Goal: Information Seeking & Learning: Check status

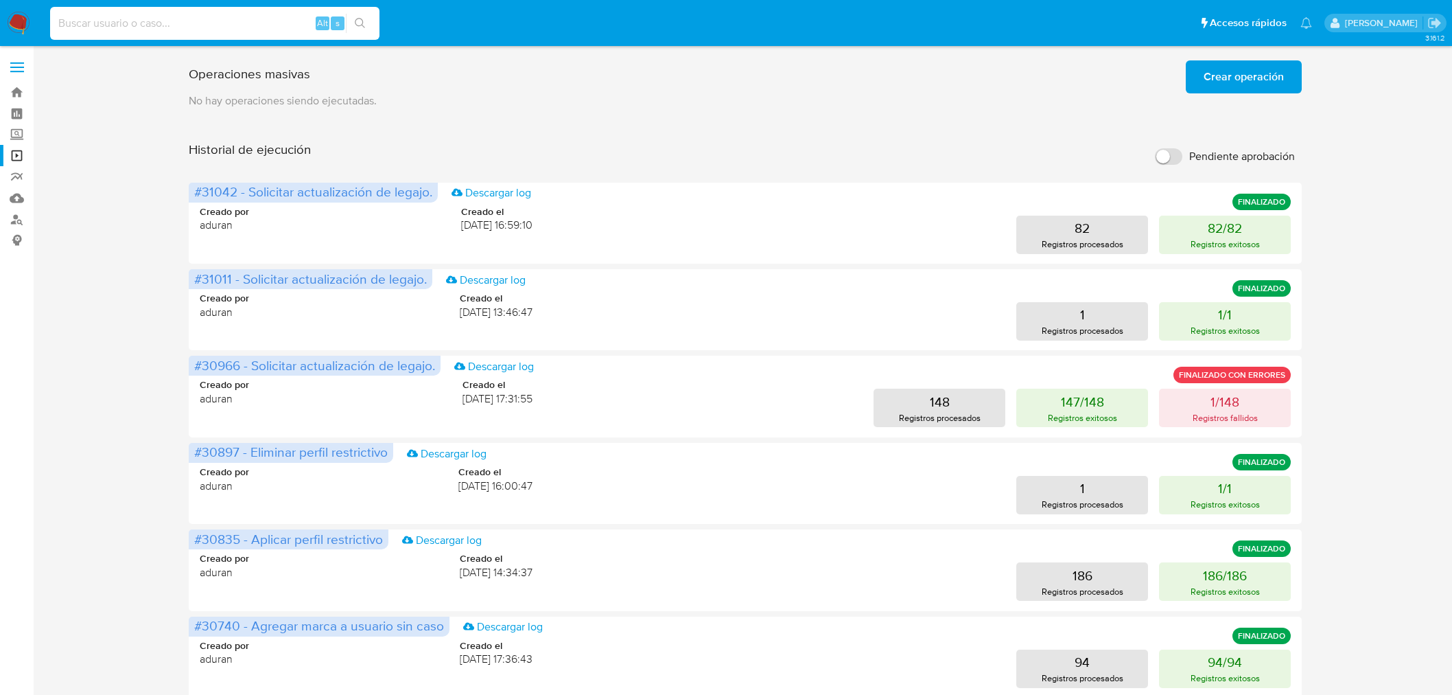
click at [133, 17] on input at bounding box center [214, 23] width 329 height 18
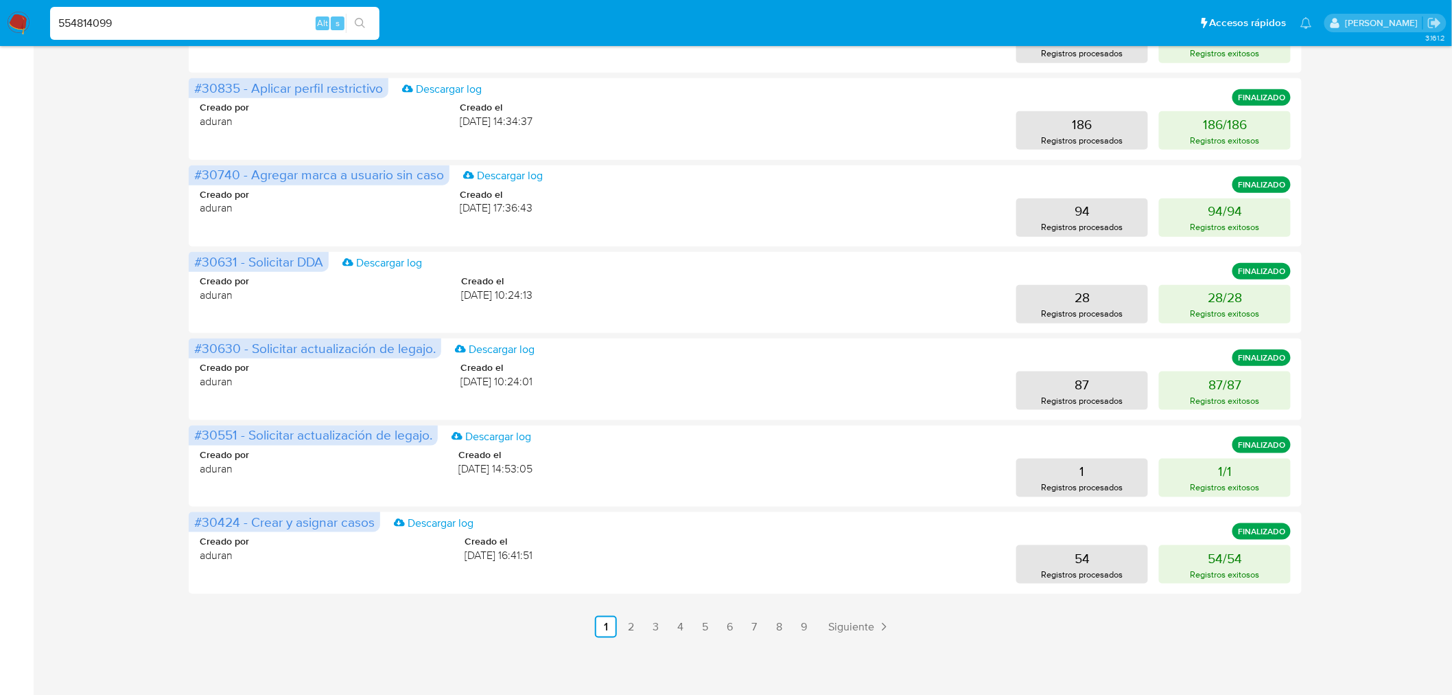
scroll to position [451, 0]
type input "554814099"
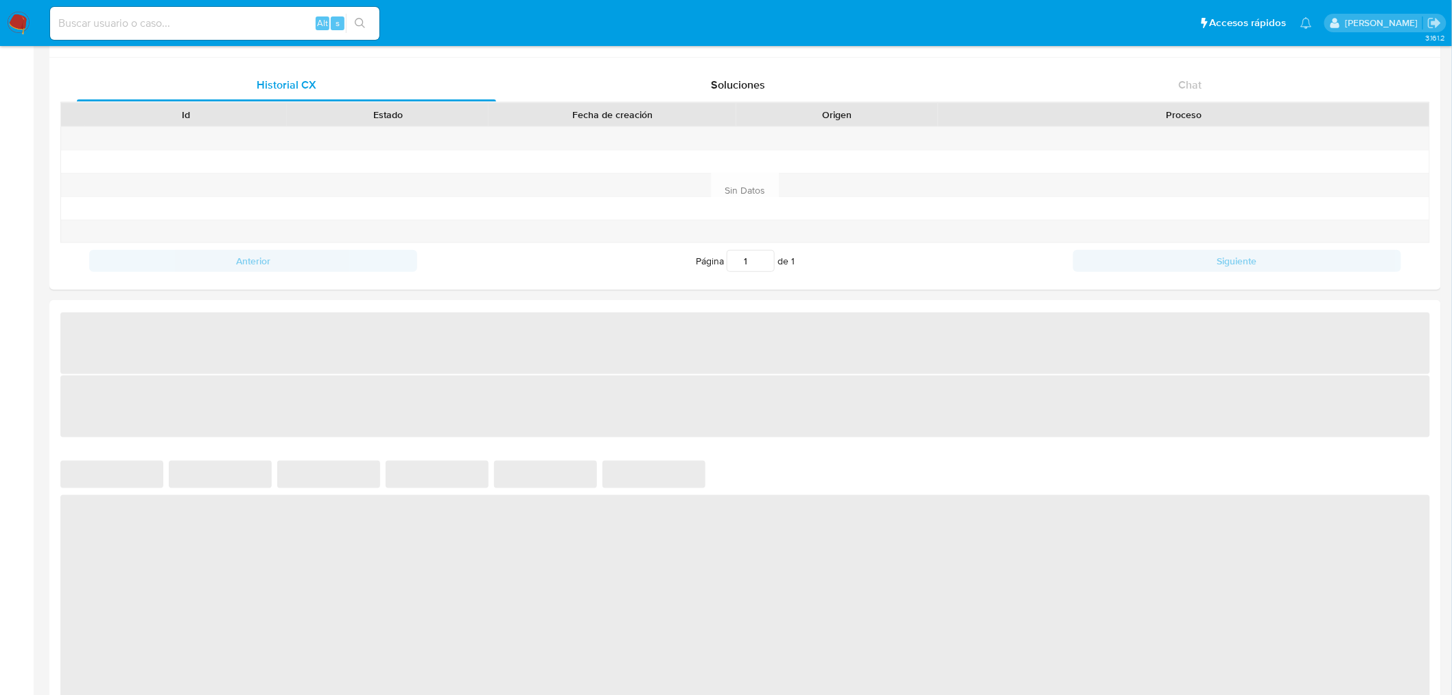
select select "10"
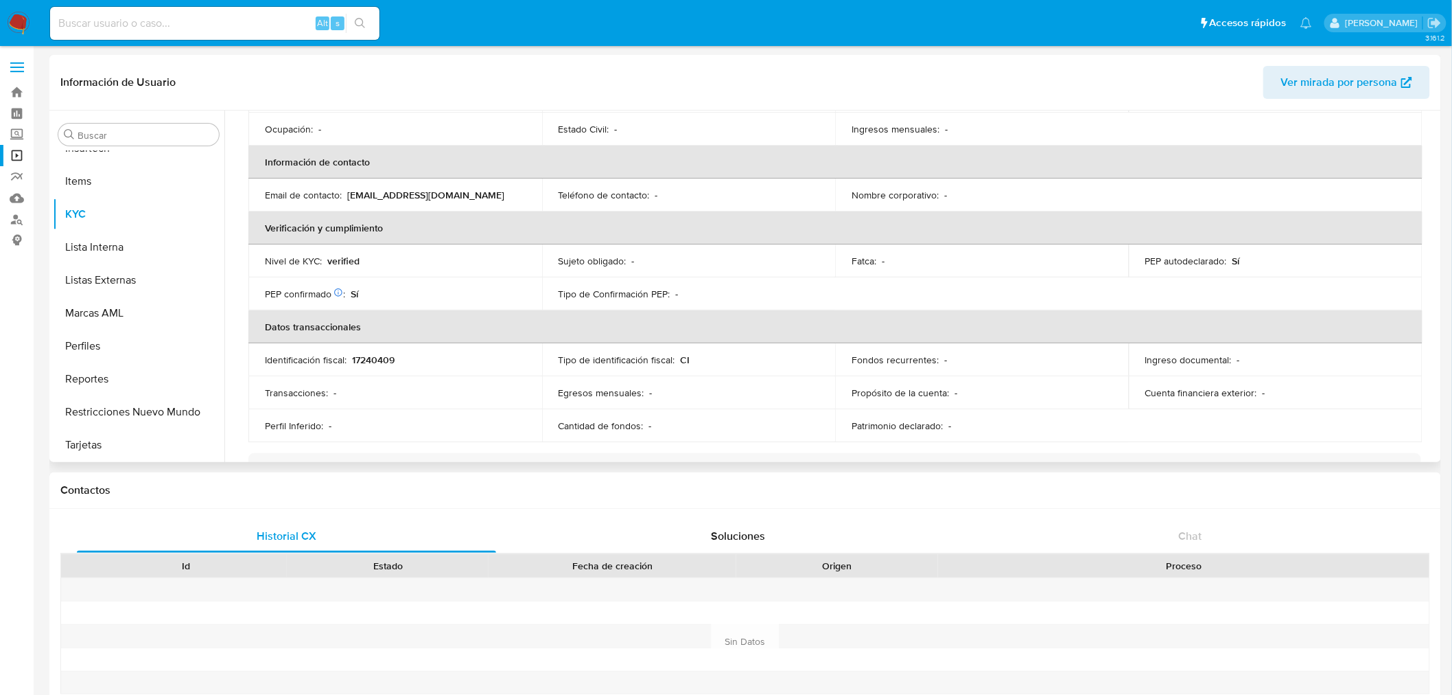
scroll to position [457, 0]
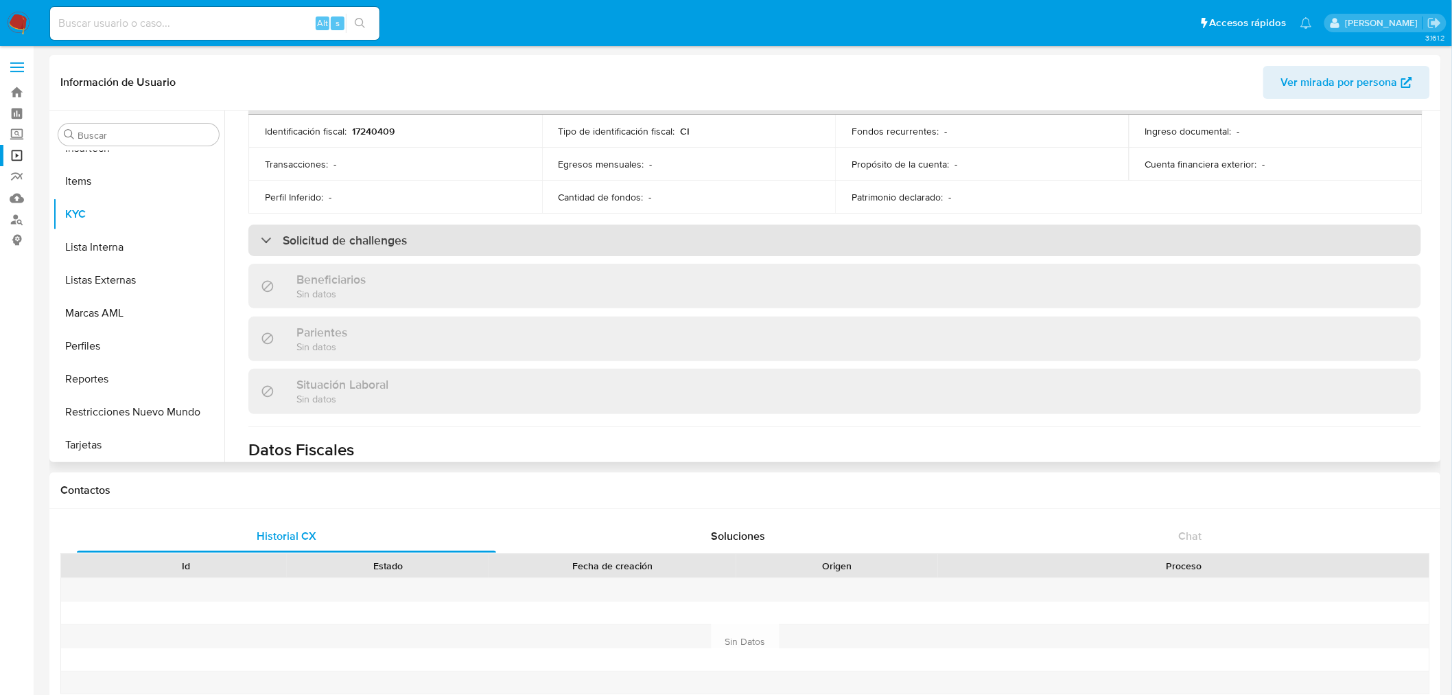
click at [436, 237] on div "Solicitud de challenges" at bounding box center [834, 240] width 1173 height 32
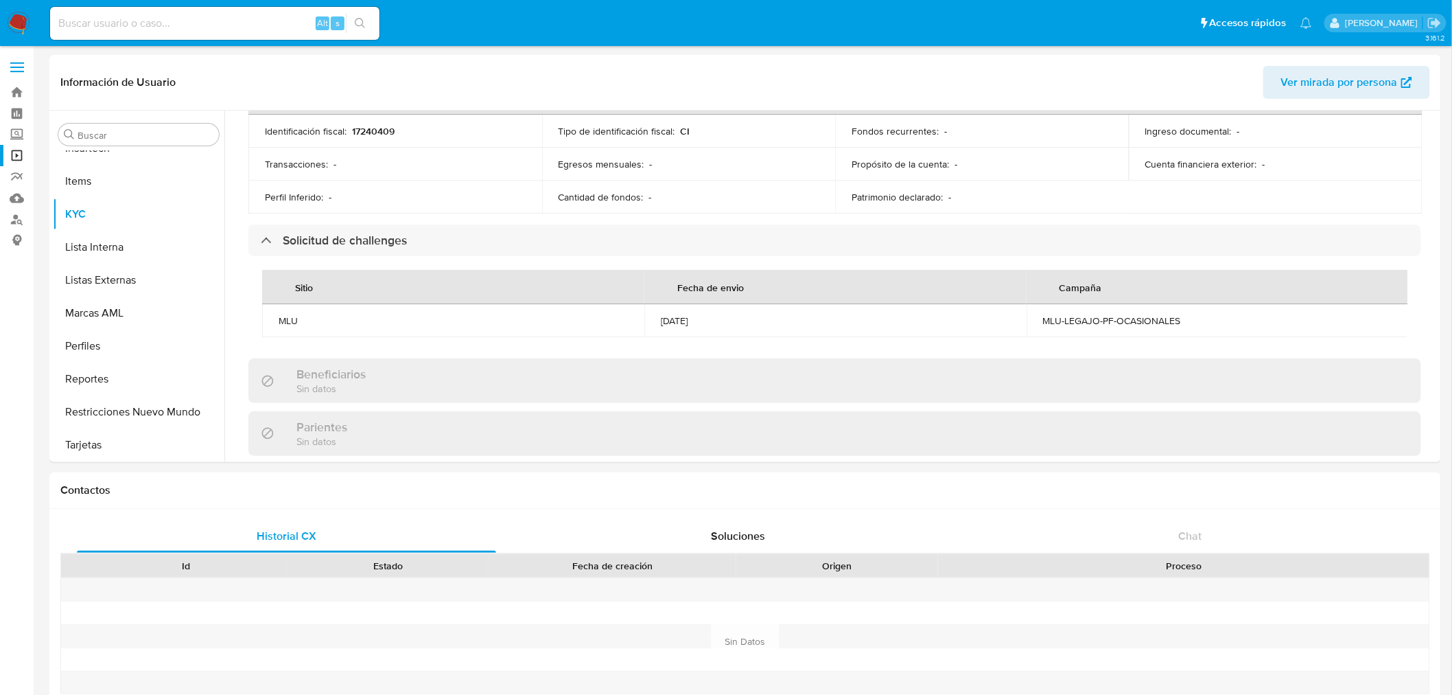
click at [19, 23] on img at bounding box center [18, 23] width 23 height 23
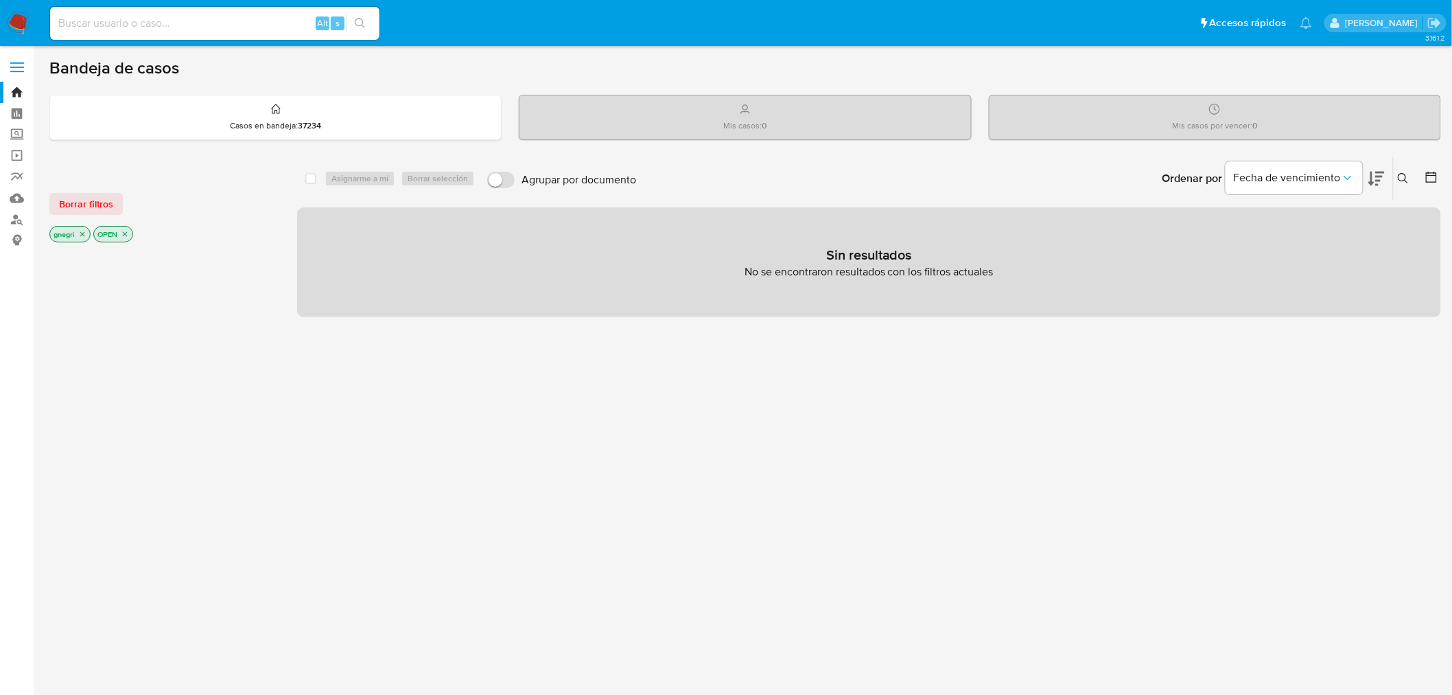
click at [113, 15] on input at bounding box center [214, 23] width 329 height 18
paste input "130855969"
type input "130855969"
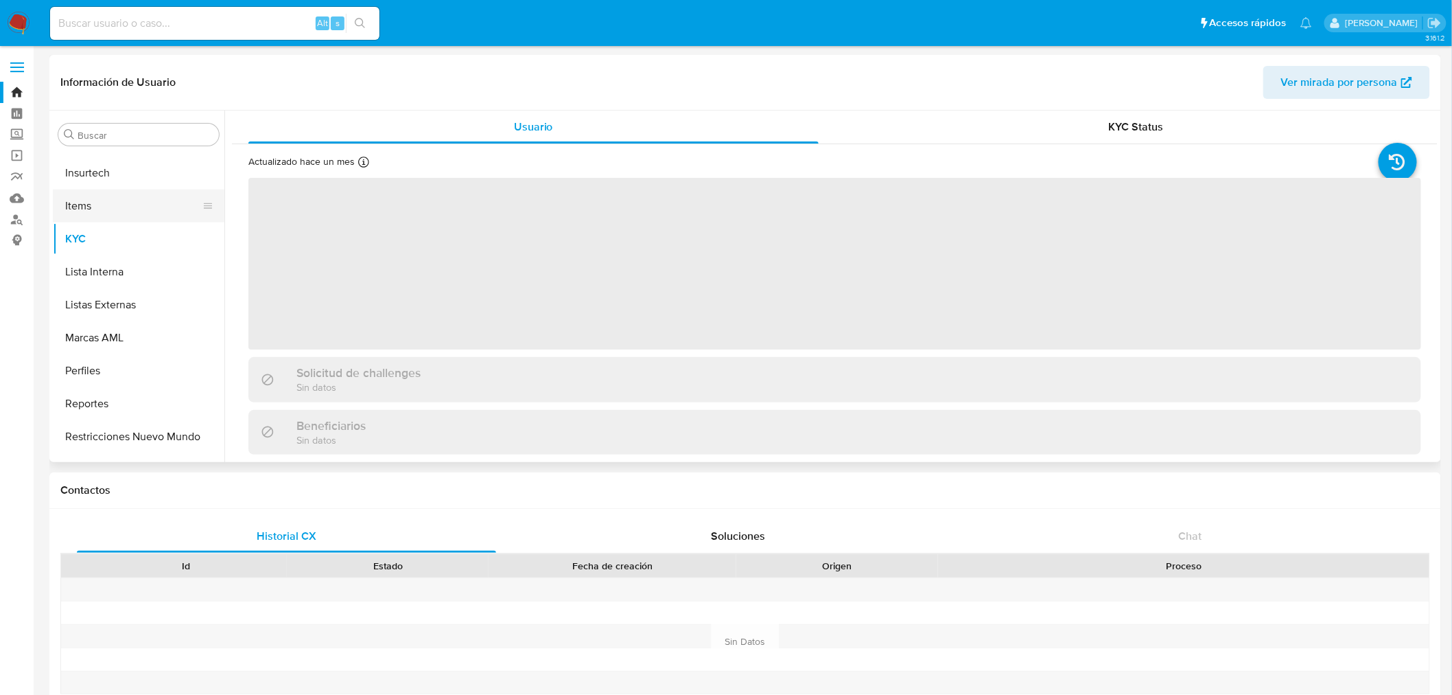
scroll to position [678, 0]
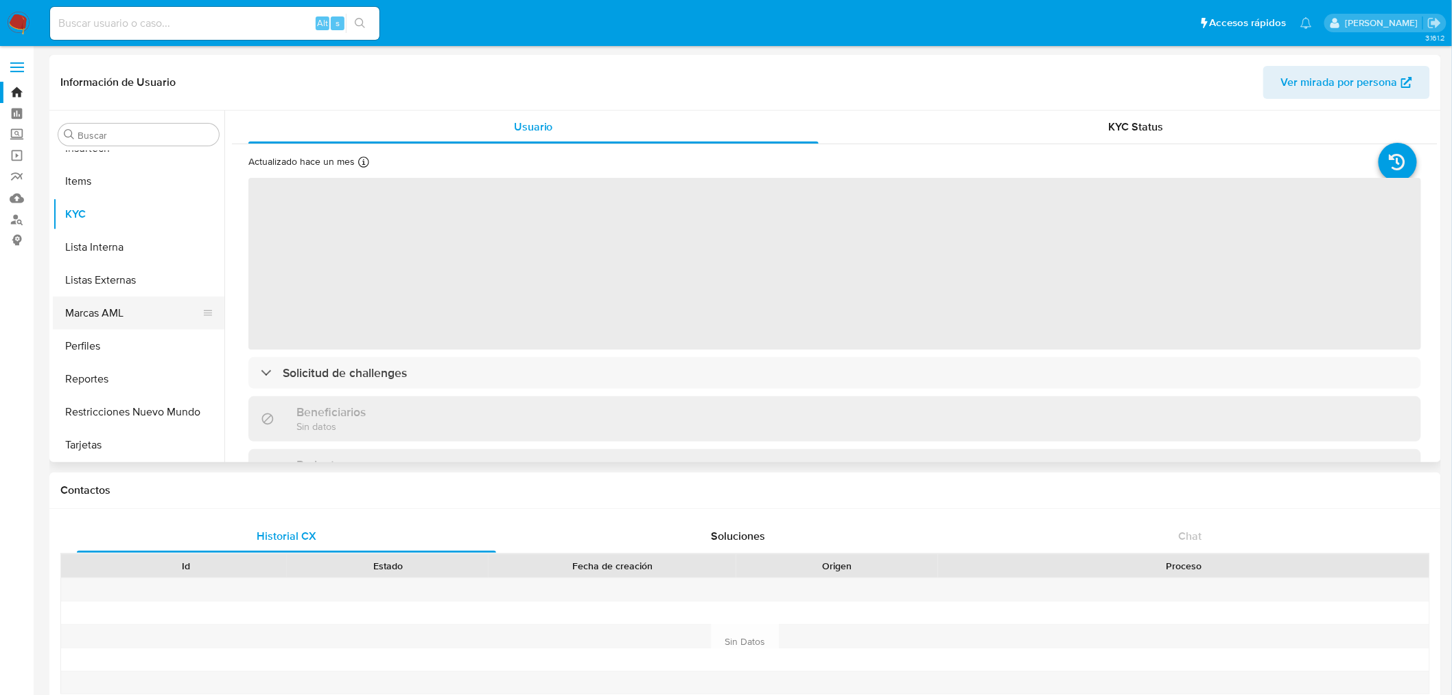
select select "10"
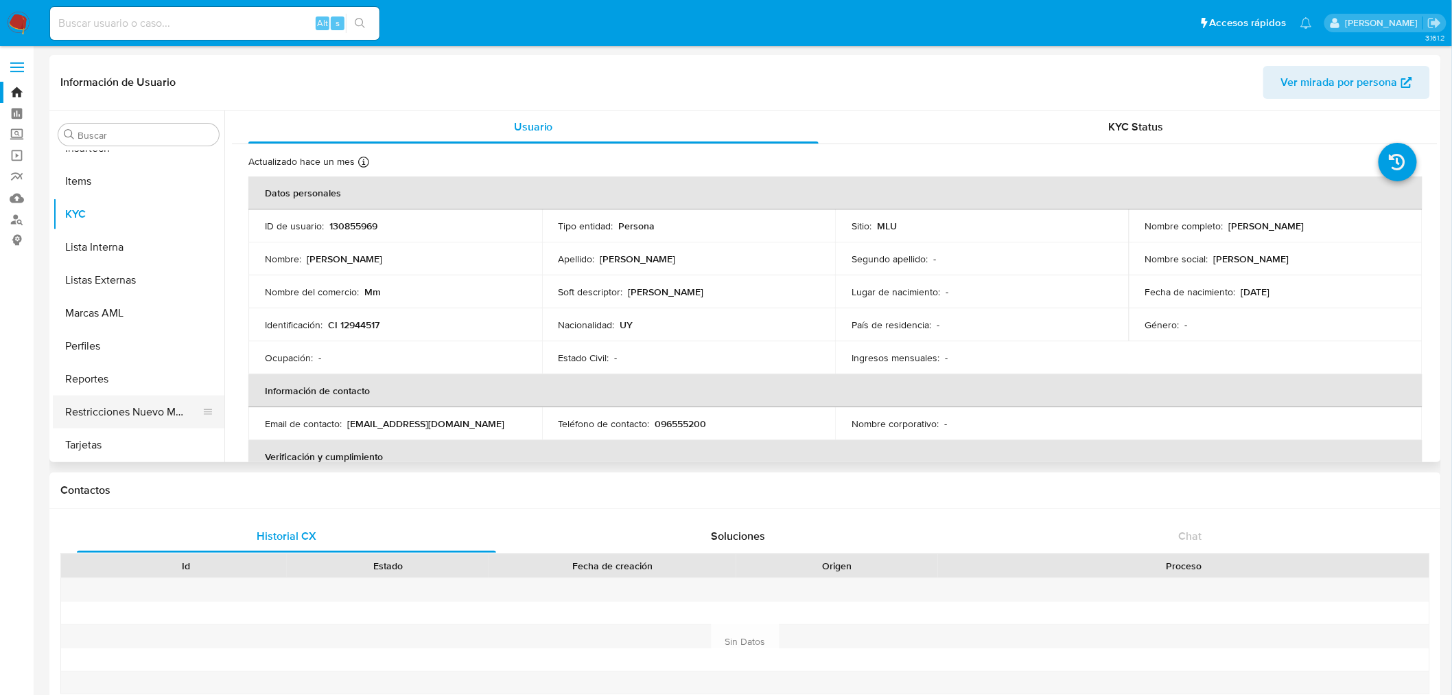
click at [165, 410] on button "Restricciones Nuevo Mundo" at bounding box center [133, 411] width 161 height 33
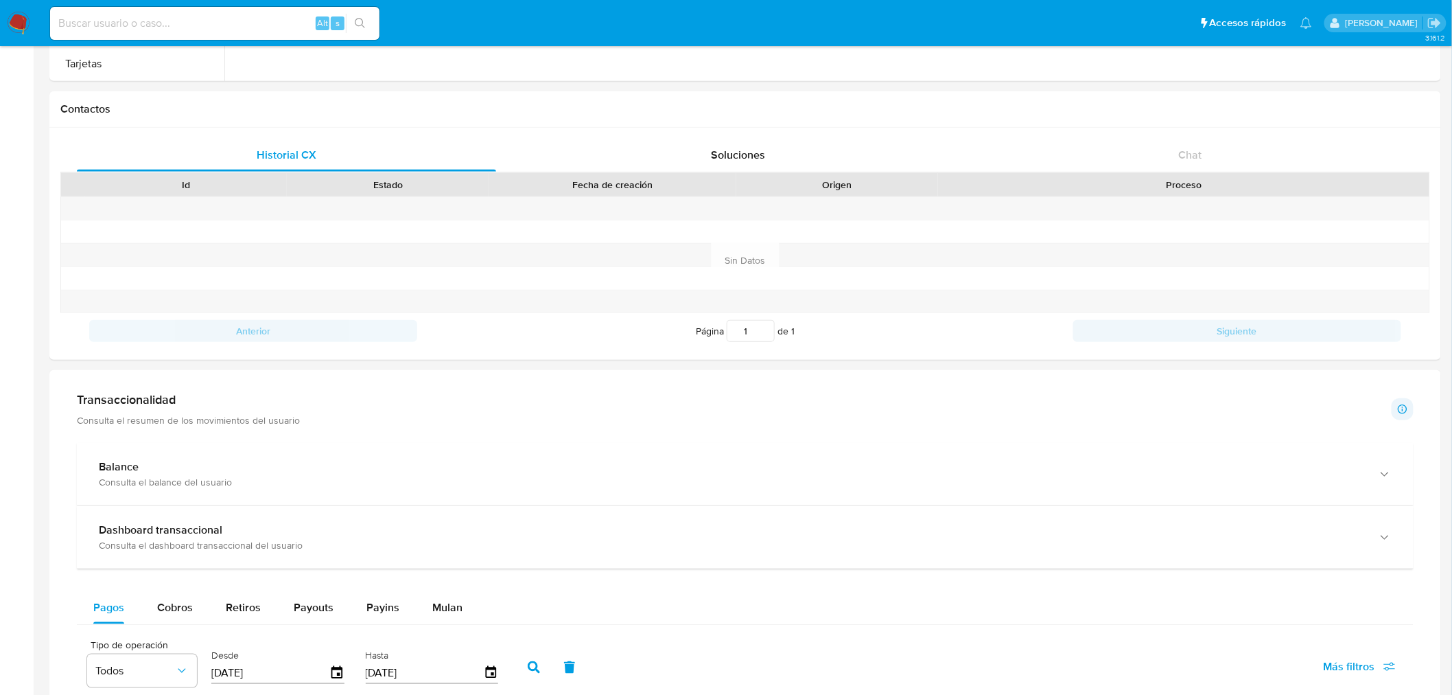
scroll to position [762, 0]
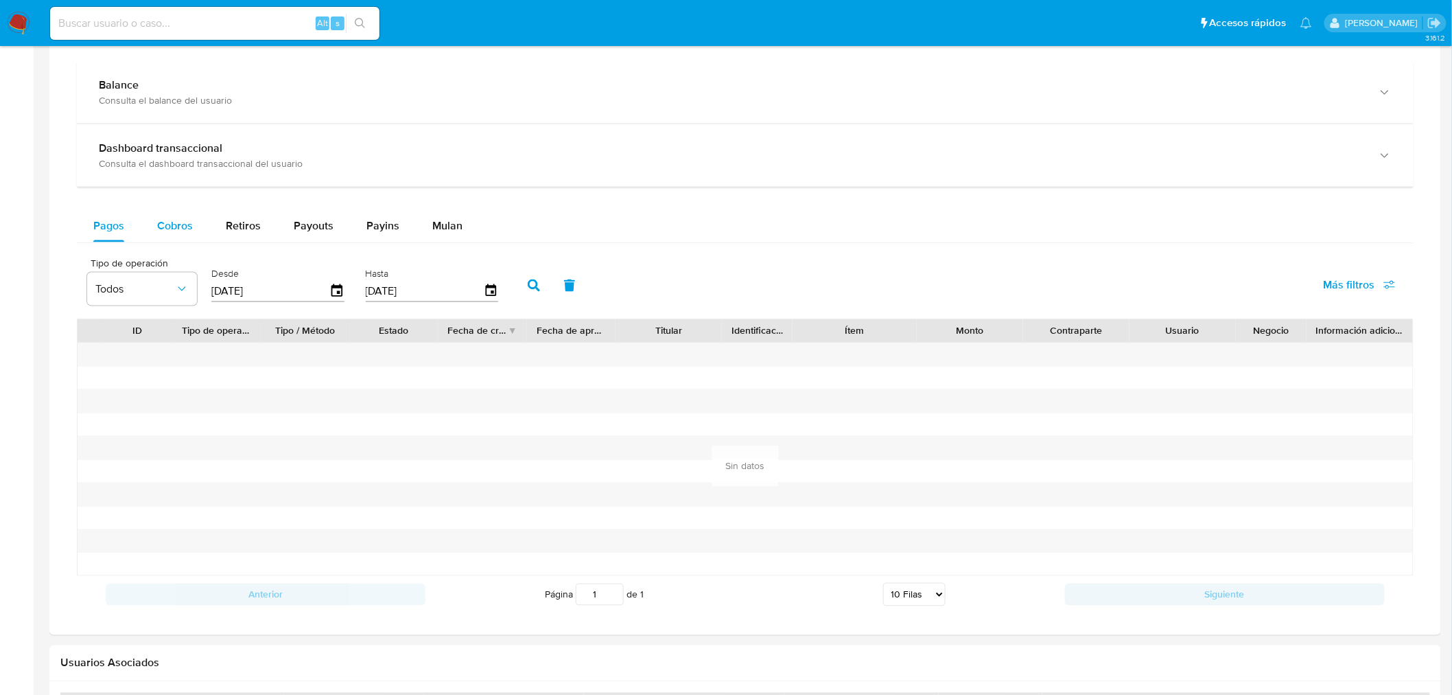
click at [165, 223] on span "Cobros" at bounding box center [175, 226] width 36 height 16
select select "10"
click at [125, 234] on button "Pagos" at bounding box center [109, 225] width 64 height 33
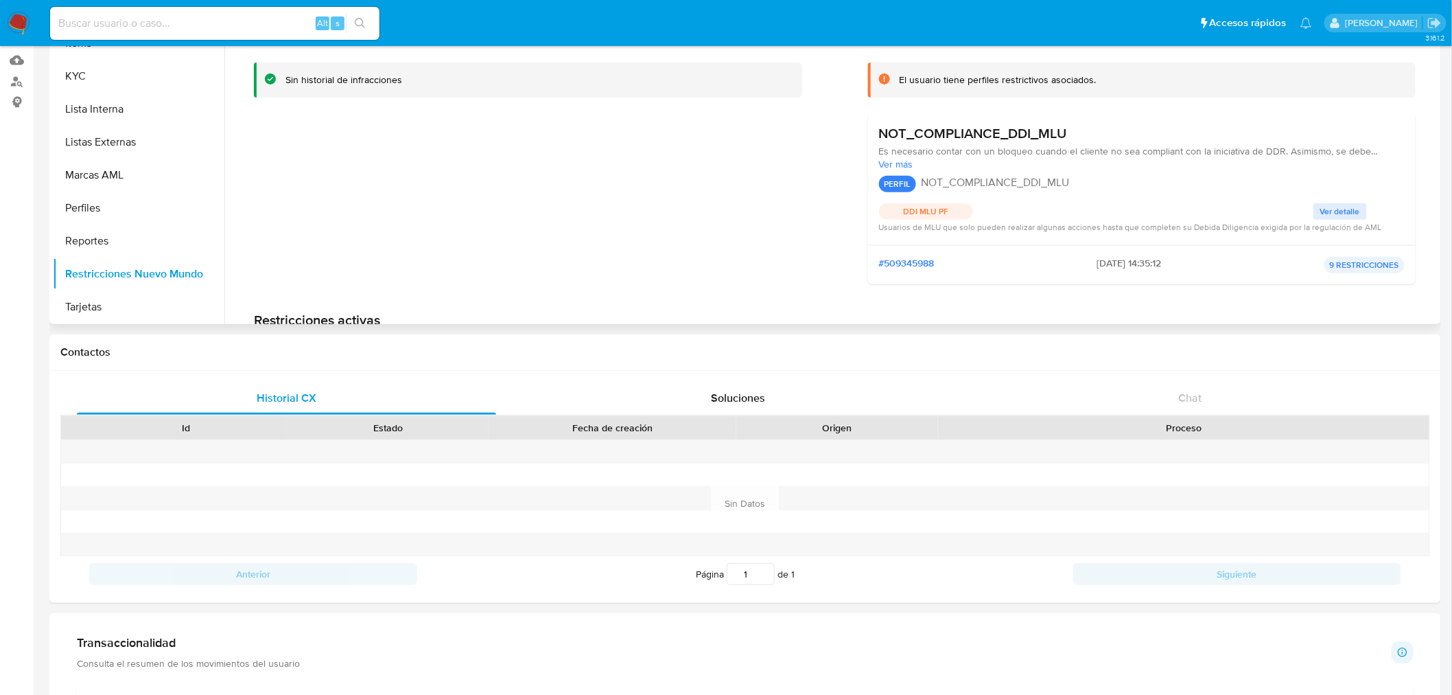
scroll to position [0, 0]
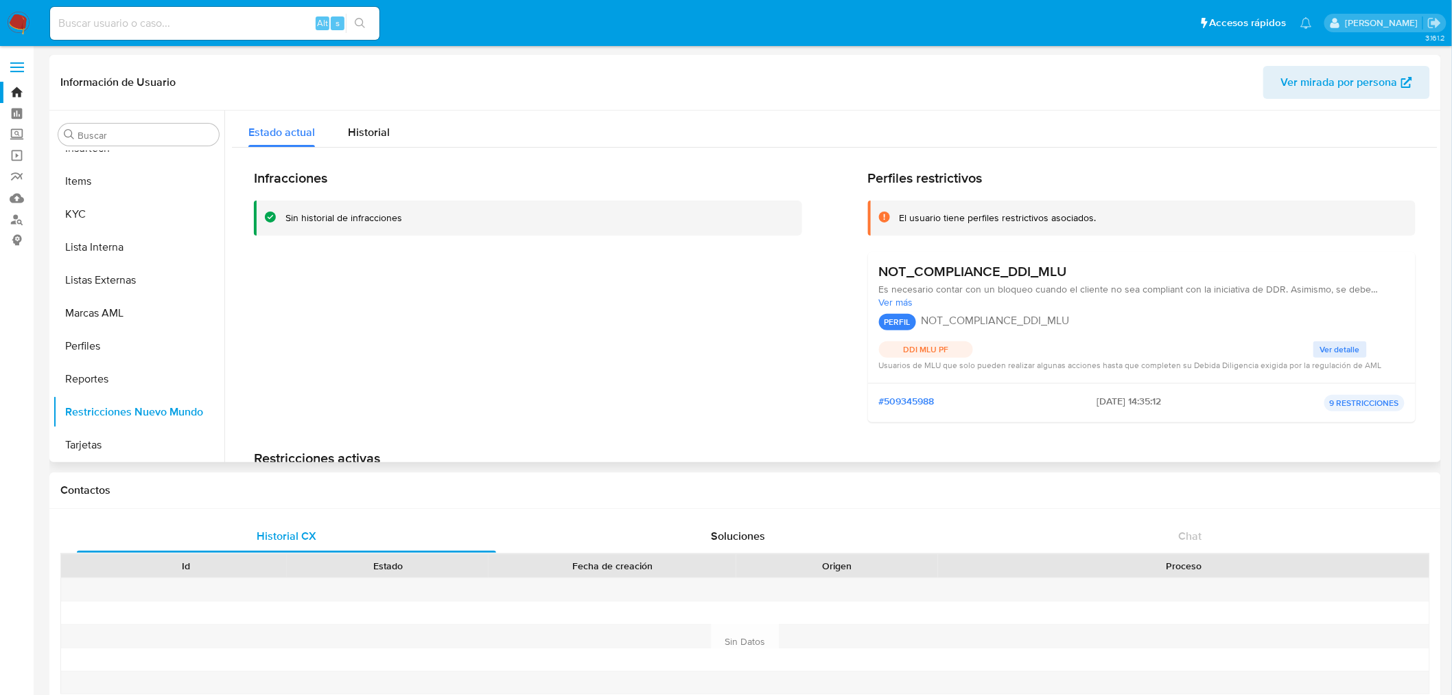
click at [924, 255] on div "NOT_COMPLIANCE_DDI_MLU Es necesario contar con un bloqueo cuando el cliente no …" at bounding box center [1142, 317] width 548 height 131
click at [1353, 412] on div "#509345988 [DATE] 14:35:12 9 RESTRICCIONES" at bounding box center [1142, 402] width 548 height 39
click at [1357, 406] on p "9 RESTRICCIONES" at bounding box center [1364, 403] width 80 height 16
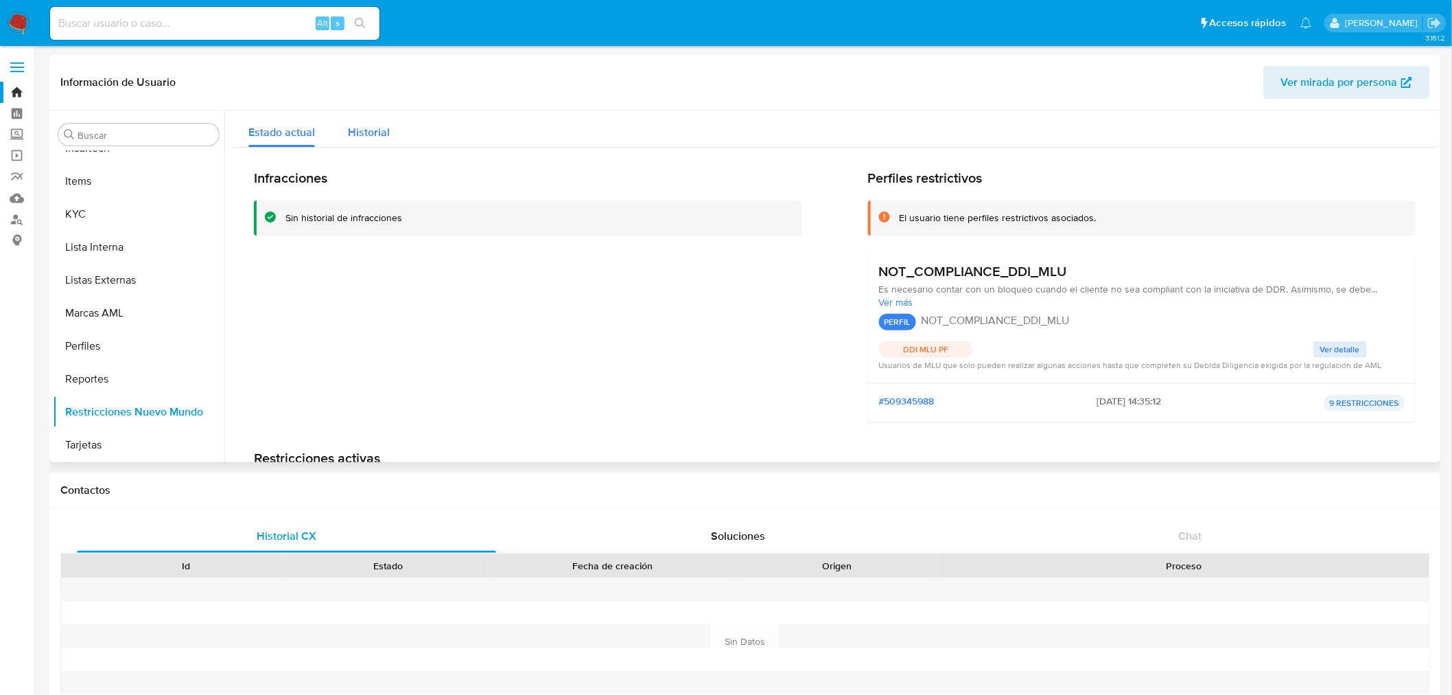
click at [365, 140] on div "Historial" at bounding box center [369, 128] width 42 height 36
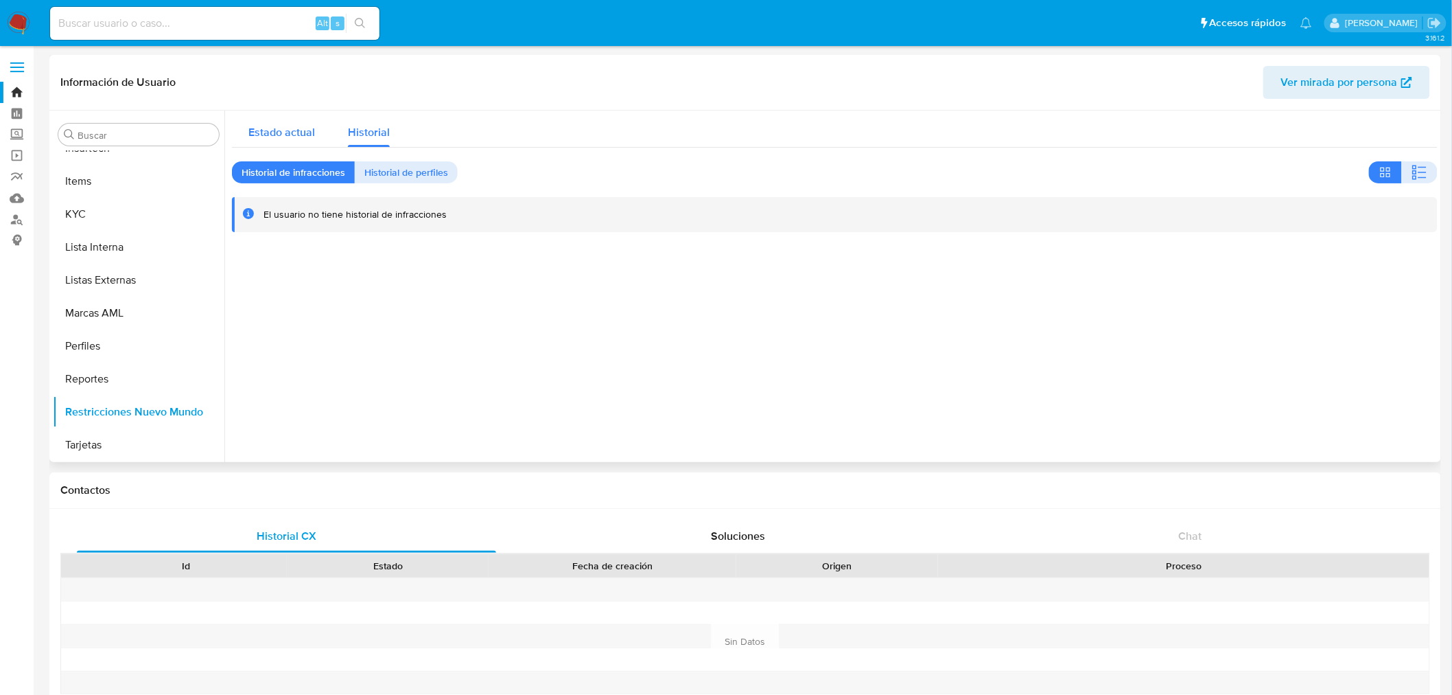
click at [304, 121] on div "Estado actual" at bounding box center [281, 128] width 67 height 36
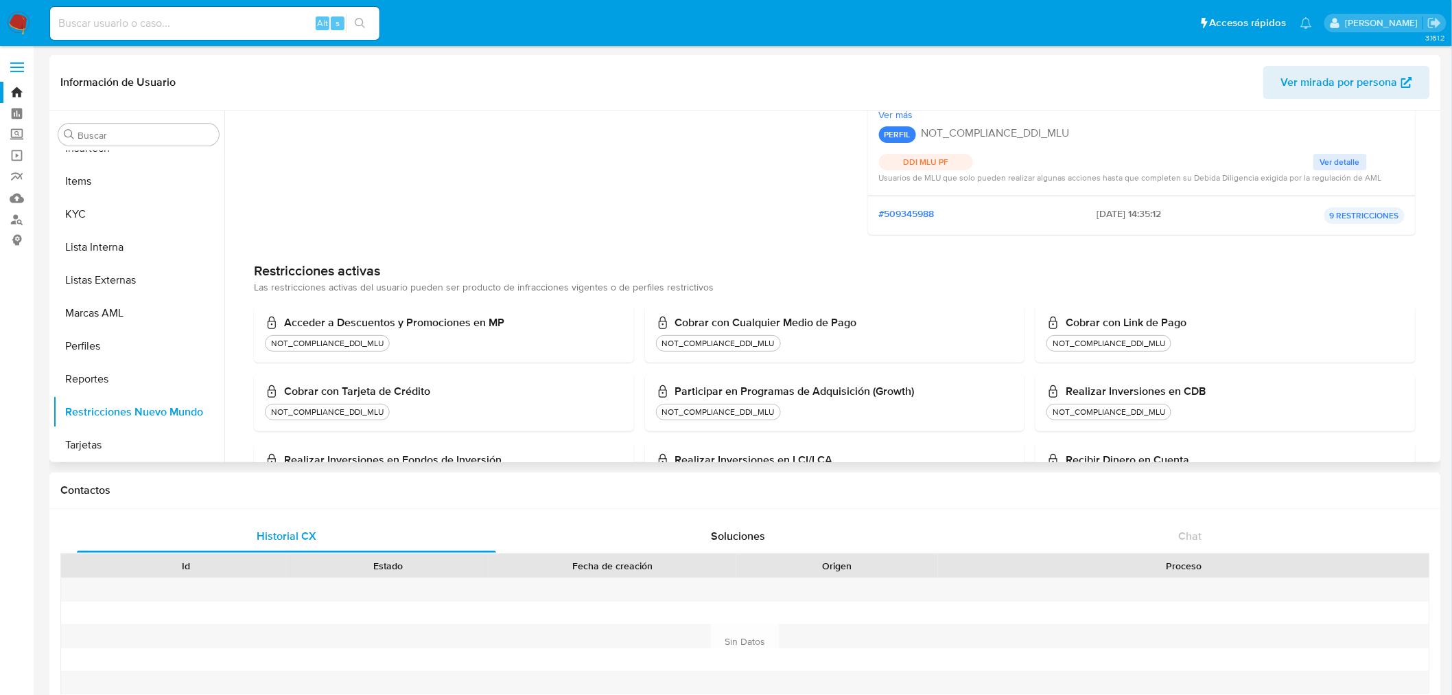
scroll to position [254, 0]
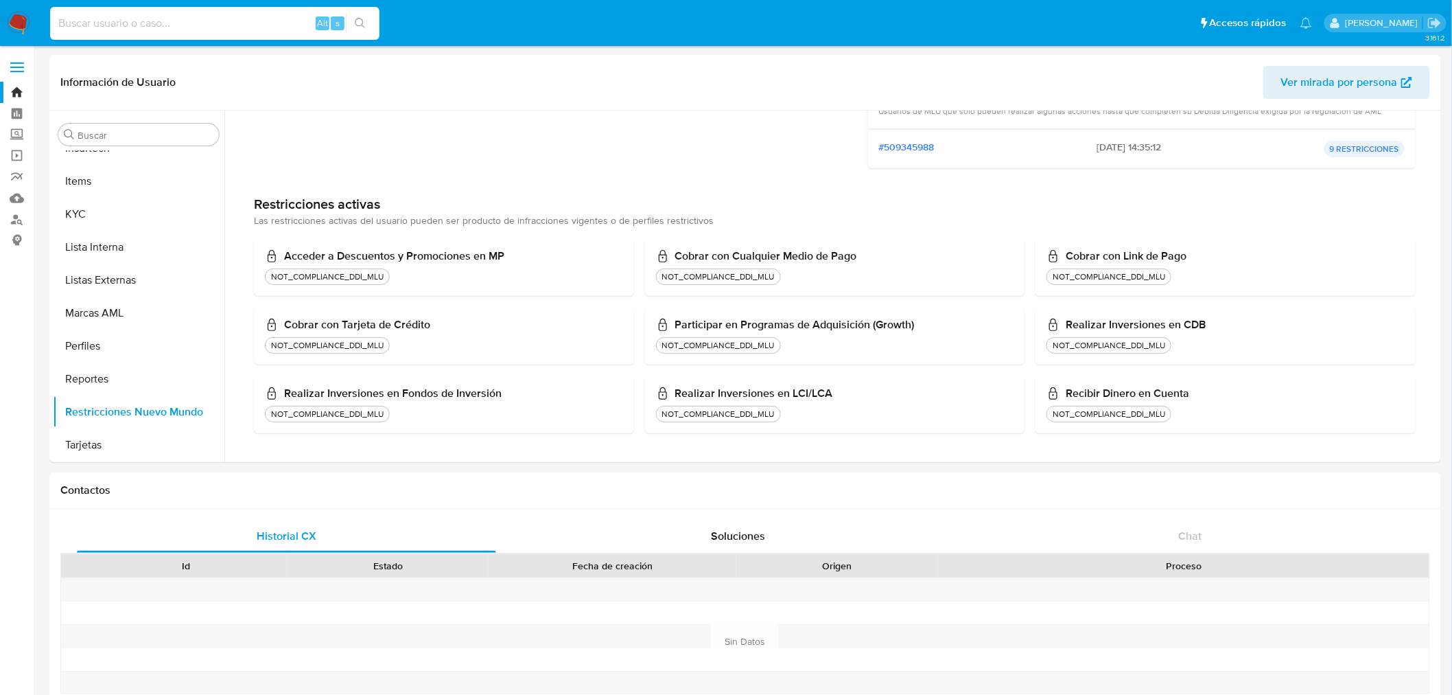
click at [134, 14] on input at bounding box center [214, 23] width 329 height 18
paste input "414415224"
type input "414415224"
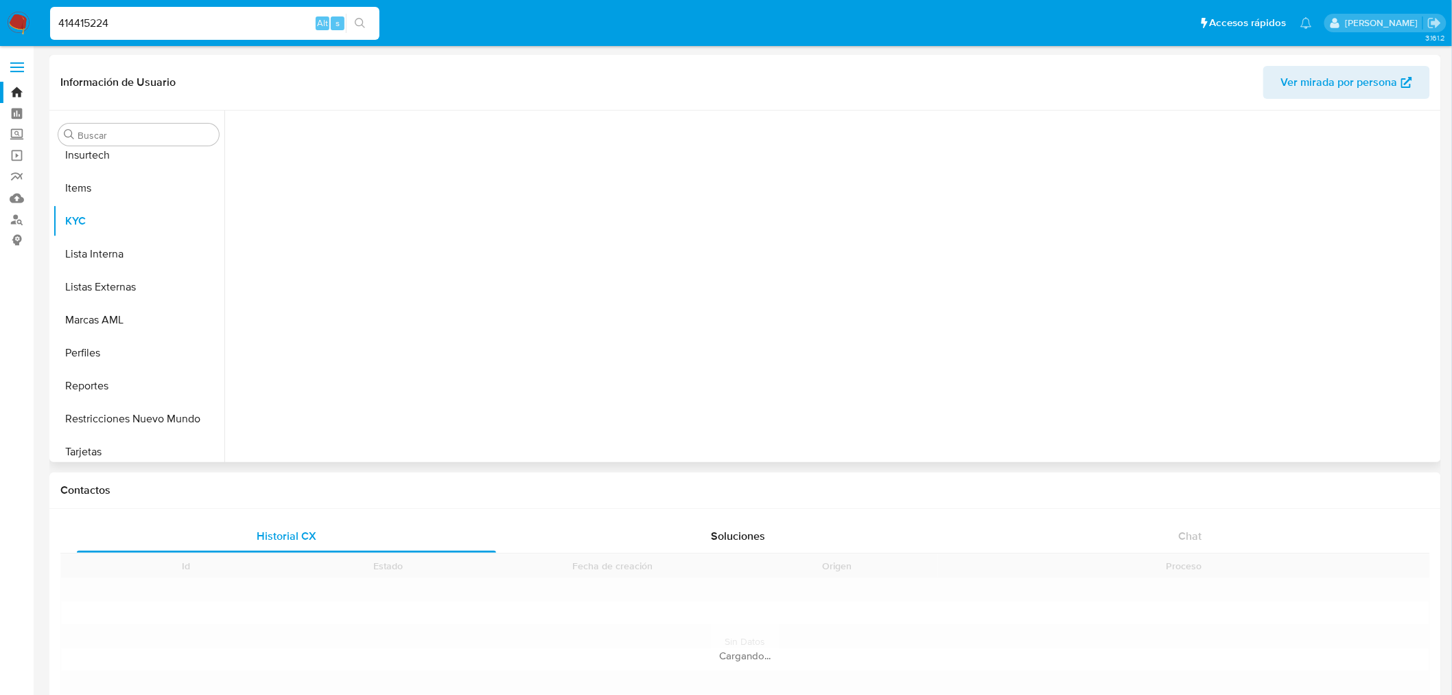
scroll to position [678, 0]
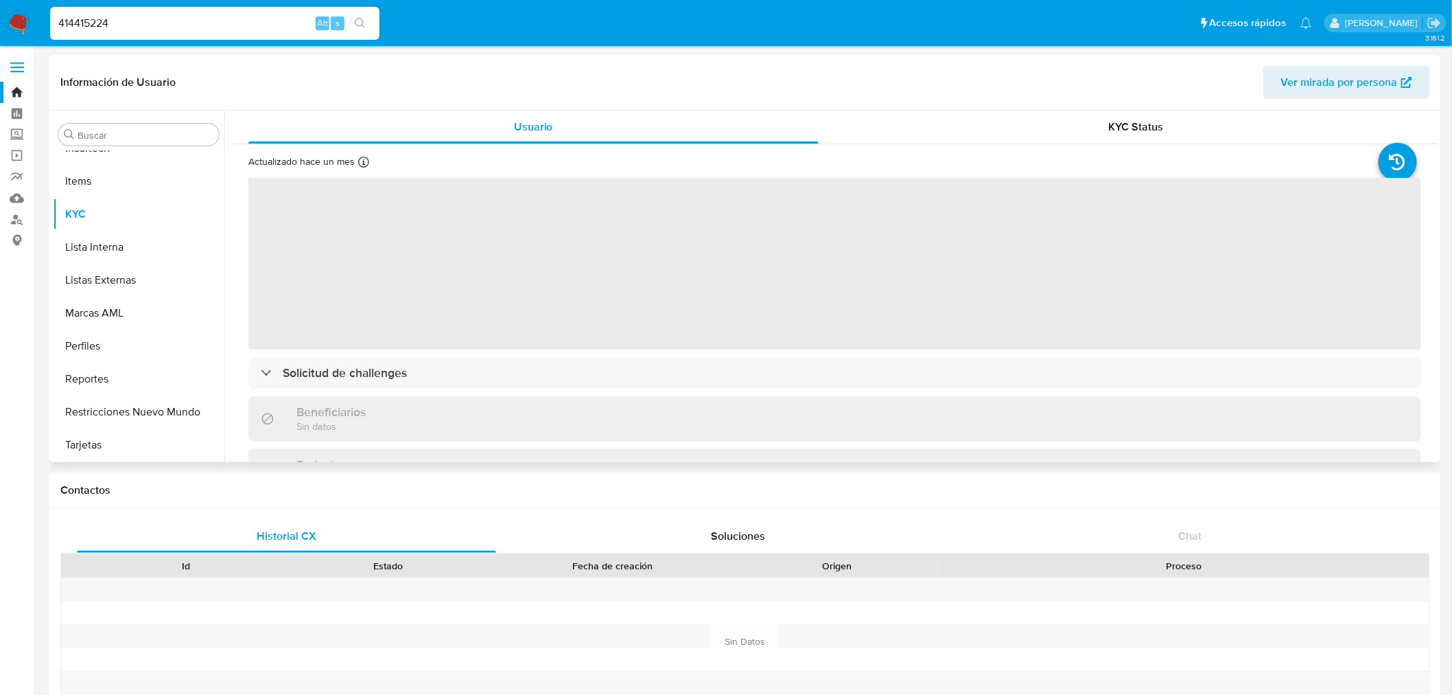
select select "10"
click at [159, 402] on button "Restricciones Nuevo Mundo" at bounding box center [133, 411] width 161 height 33
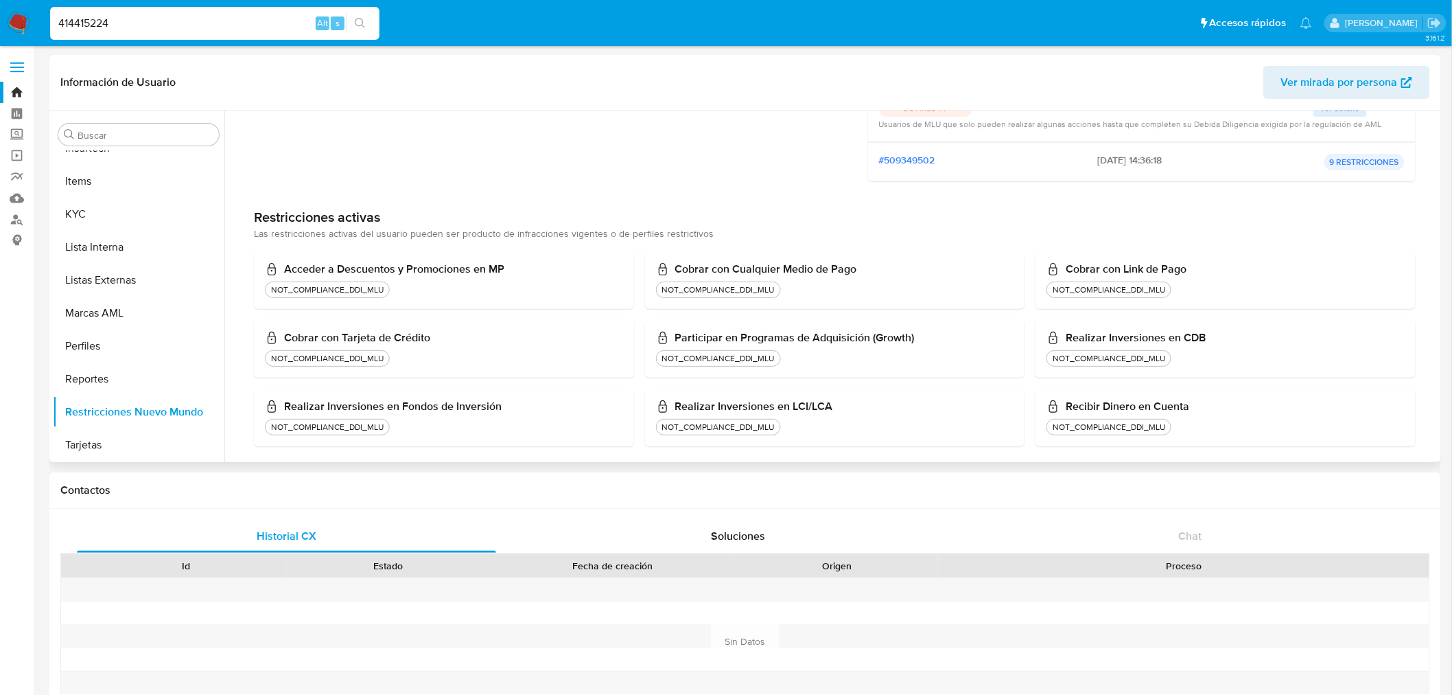
scroll to position [254, 0]
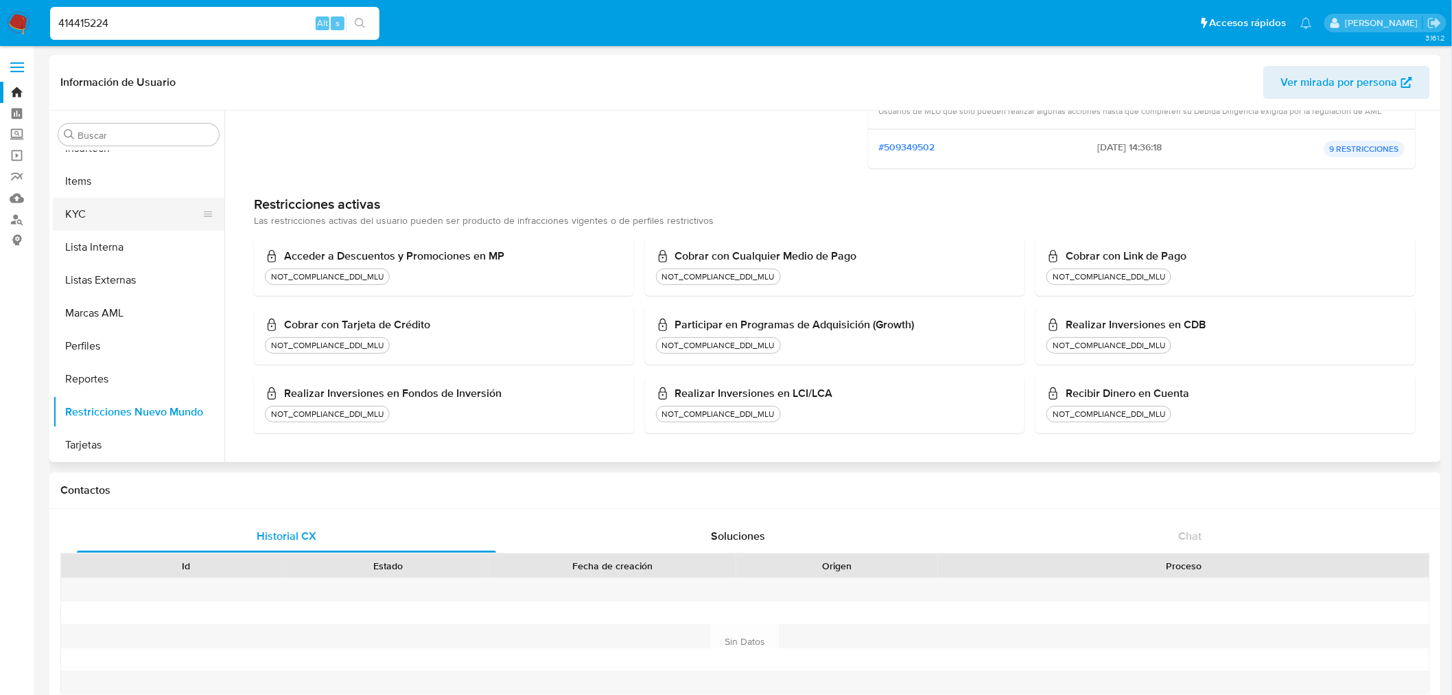
click at [91, 199] on button "KYC" at bounding box center [133, 214] width 161 height 33
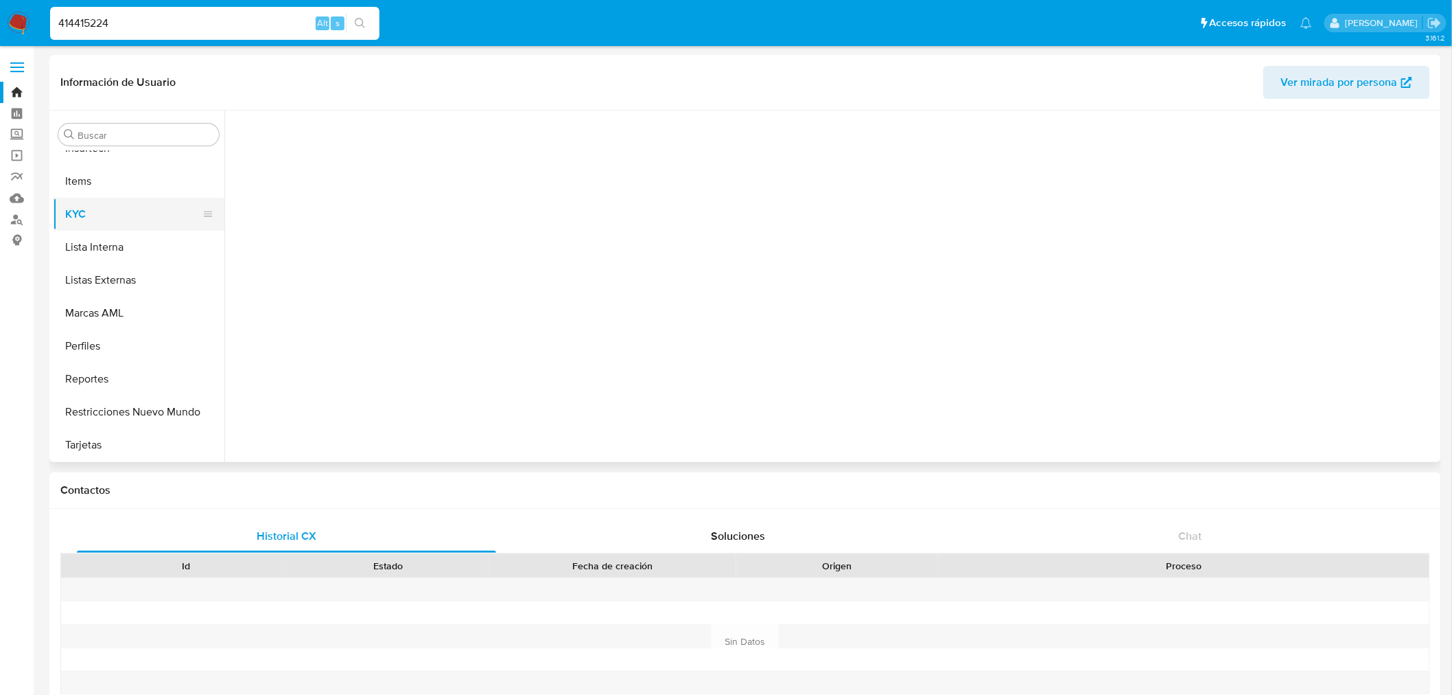
scroll to position [0, 0]
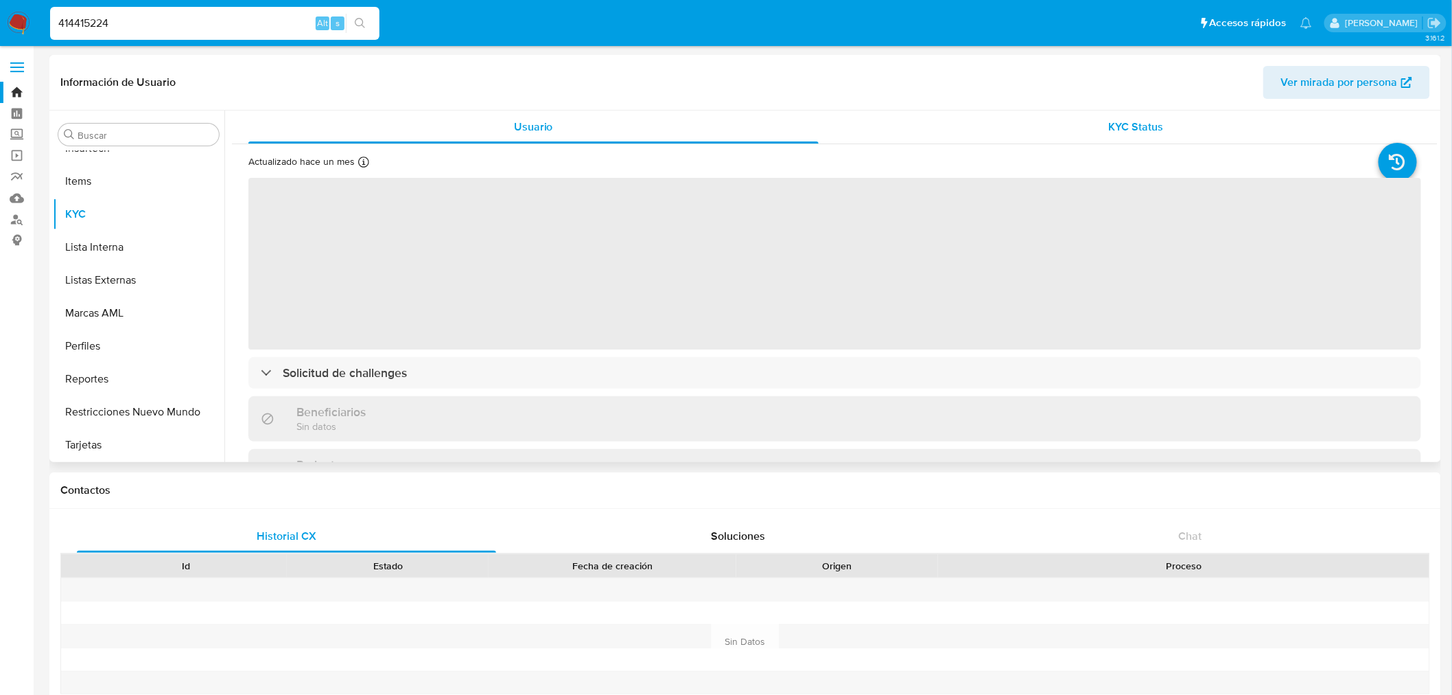
click at [1162, 132] on div "KYC Status" at bounding box center [1137, 126] width 570 height 33
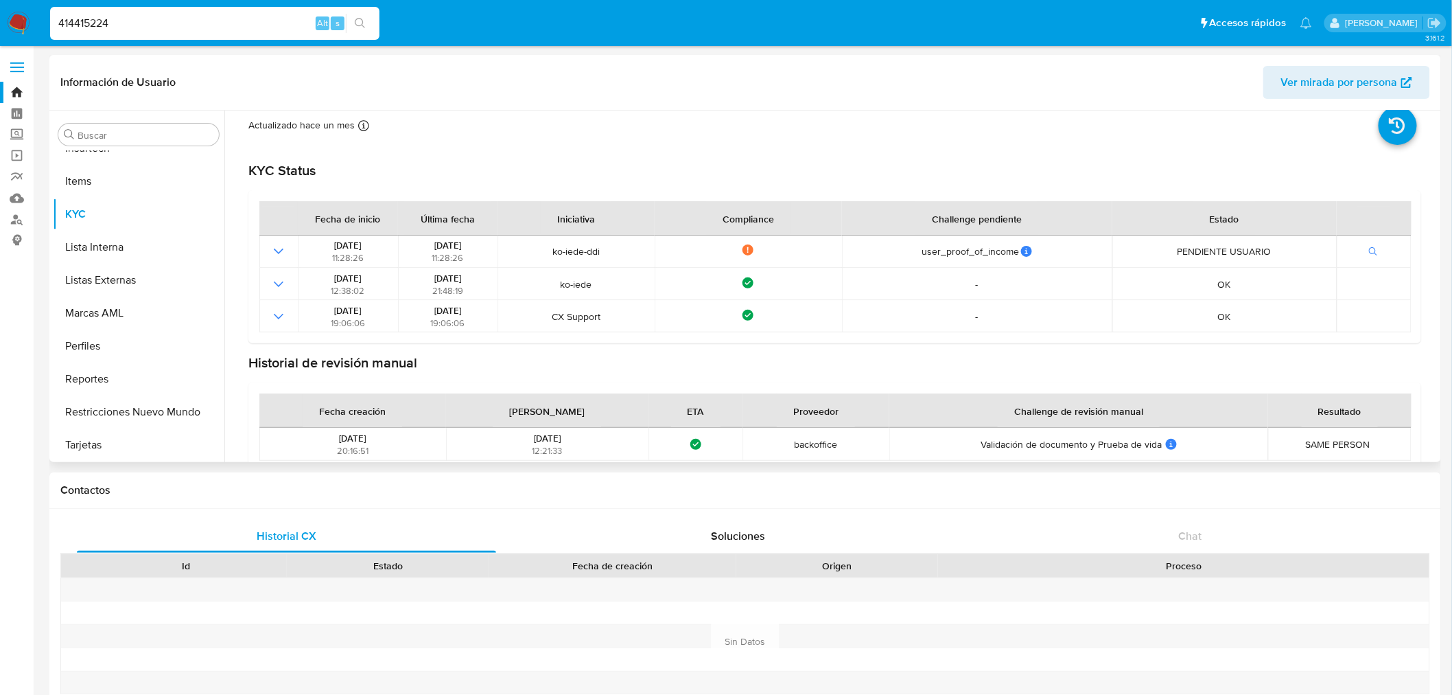
scroll to position [56, 0]
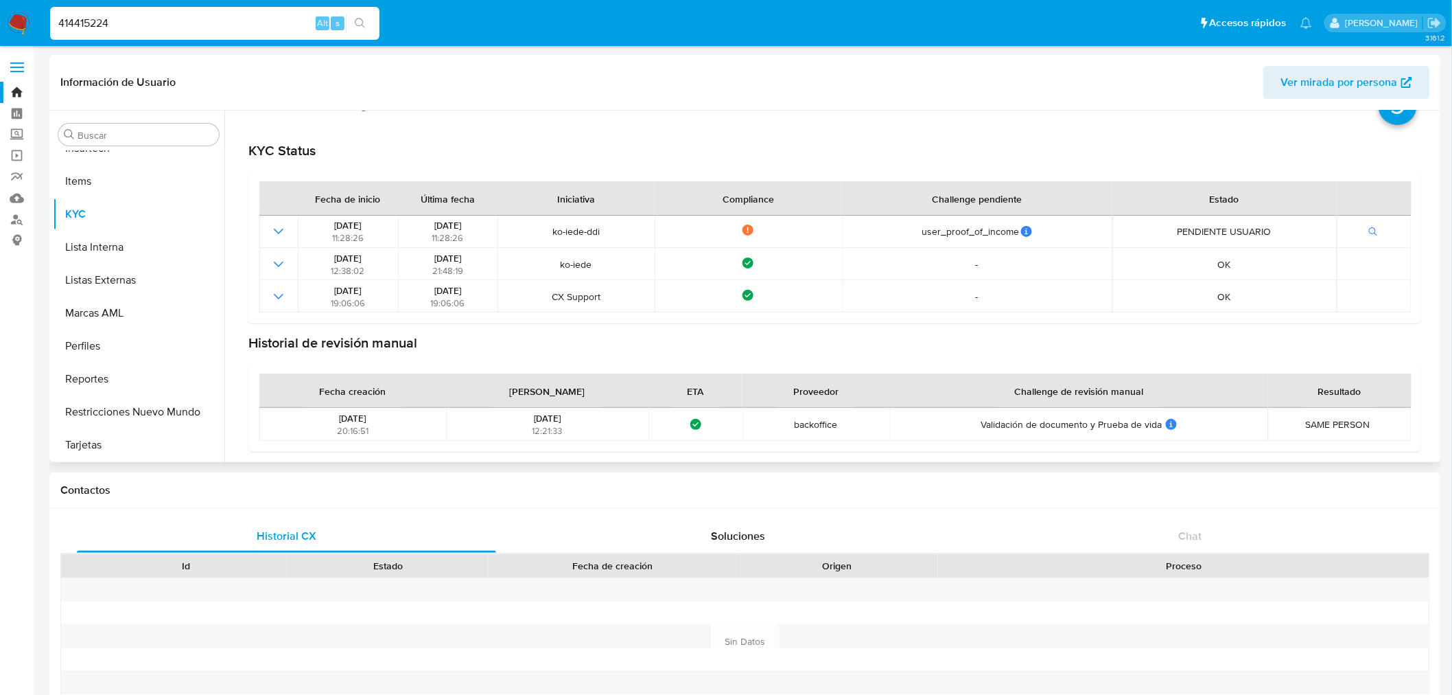
click at [605, 121] on div "KYC Status Fecha de inicio Última fecha Iniciativa Compliance Challenge pendien…" at bounding box center [834, 285] width 1173 height 331
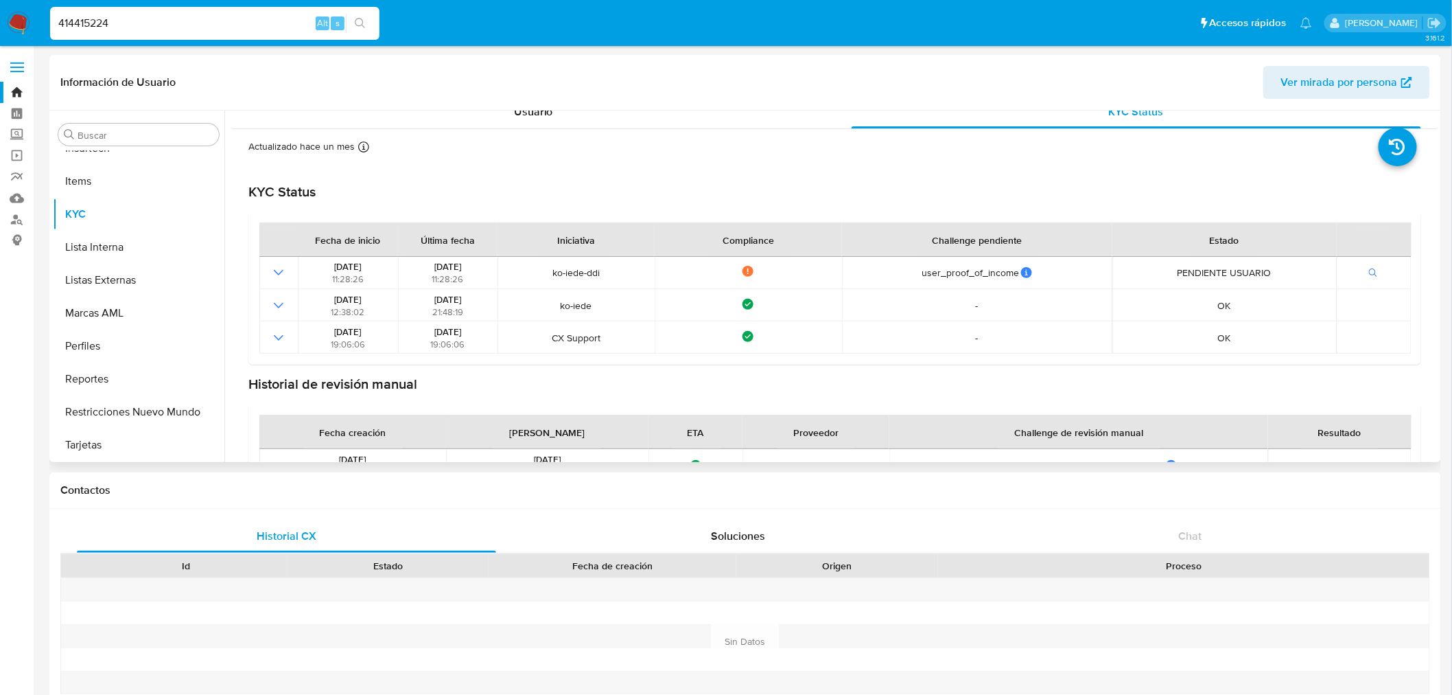
scroll to position [0, 0]
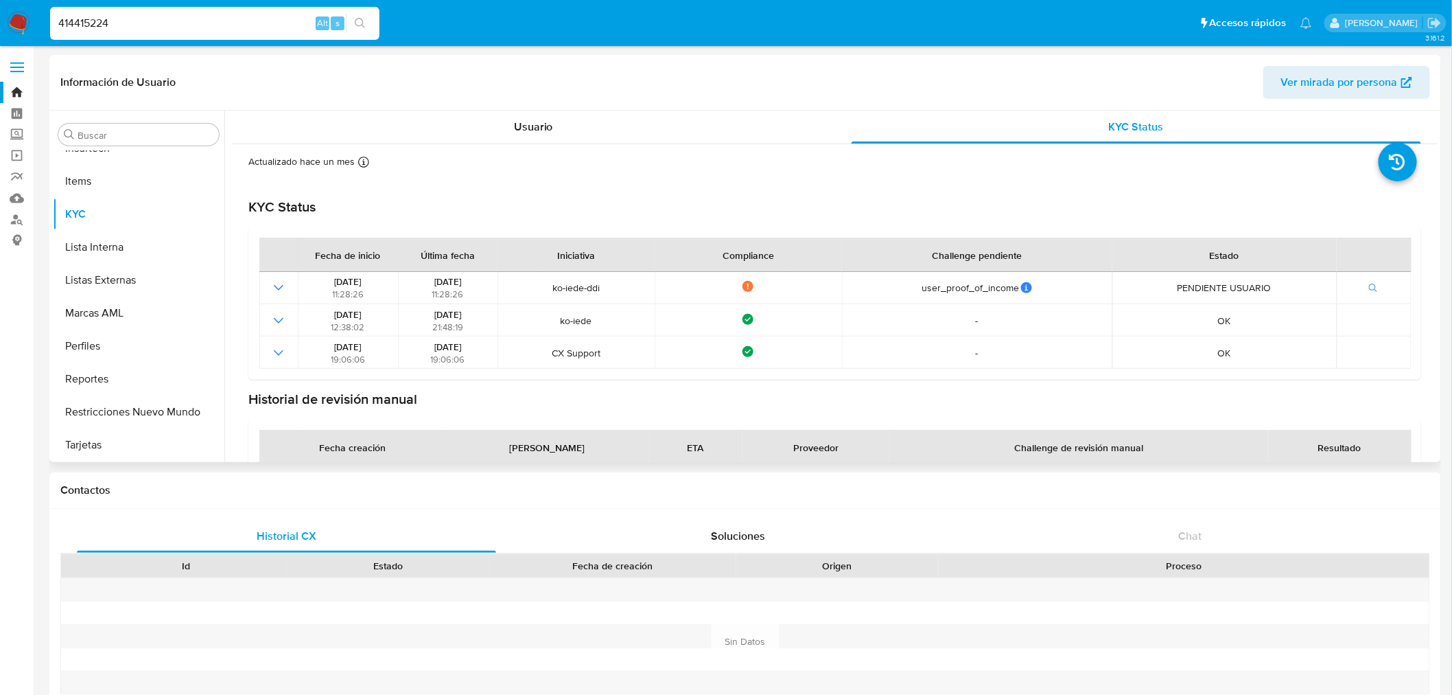
click at [589, 147] on div "Actualizado [DATE] Creado: [DATE] 12:38:00 Actualizado: [DATE] 10:16:10" at bounding box center [835, 331] width 1206 height 375
click at [596, 128] on div "Usuario" at bounding box center [533, 126] width 570 height 33
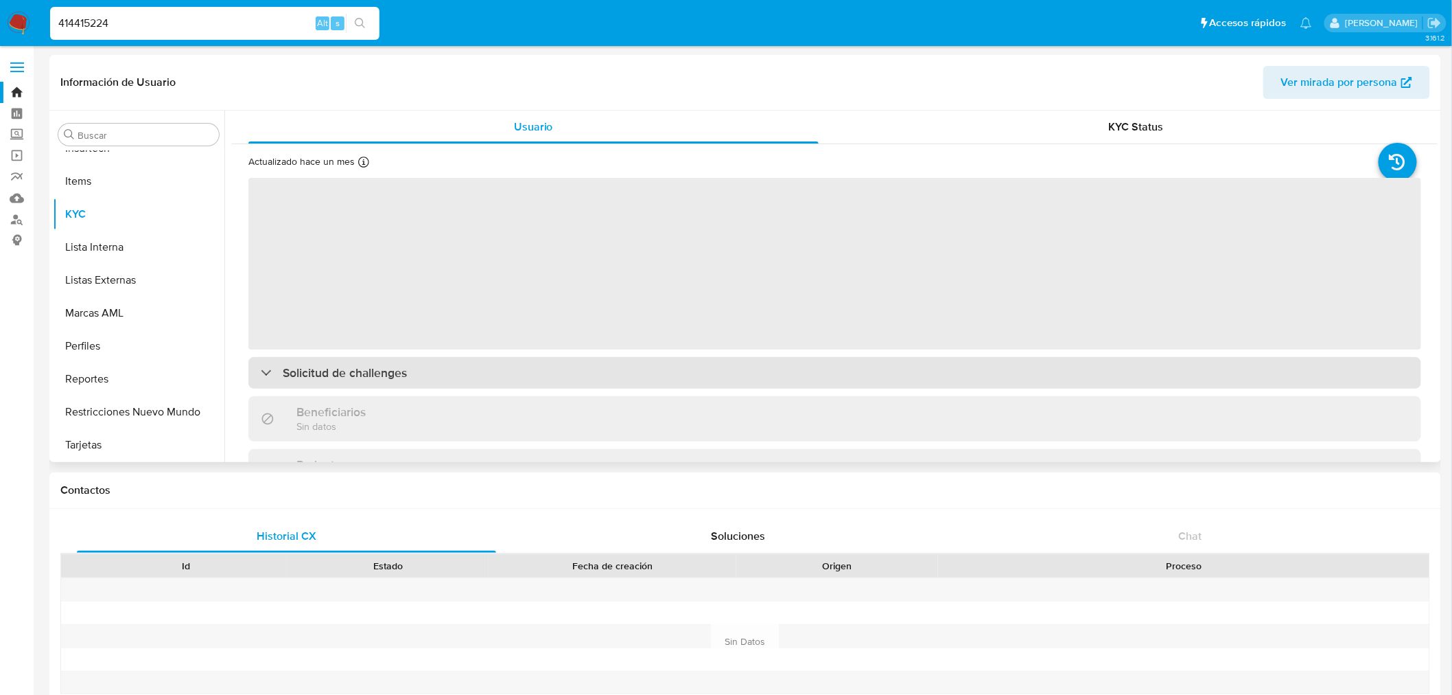
click at [505, 381] on div "Solicitud de challenges" at bounding box center [834, 373] width 1173 height 32
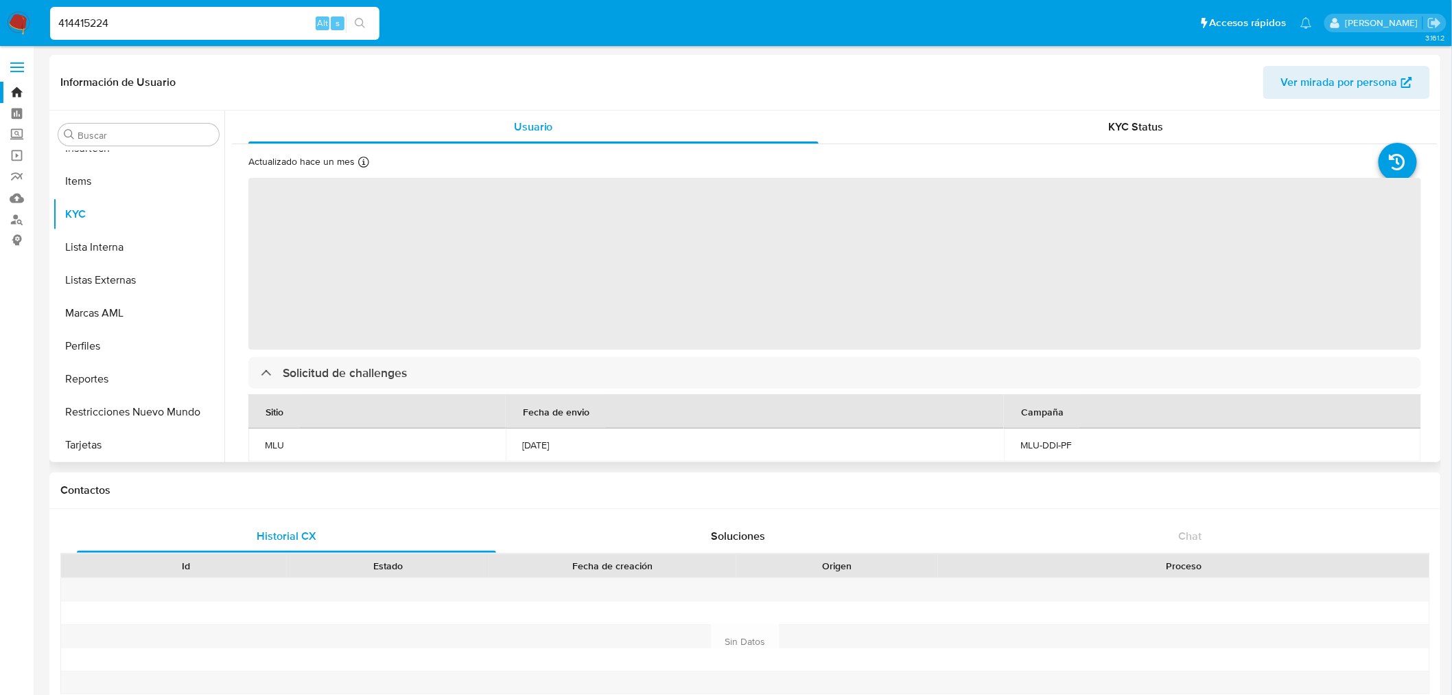
scroll to position [152, 0]
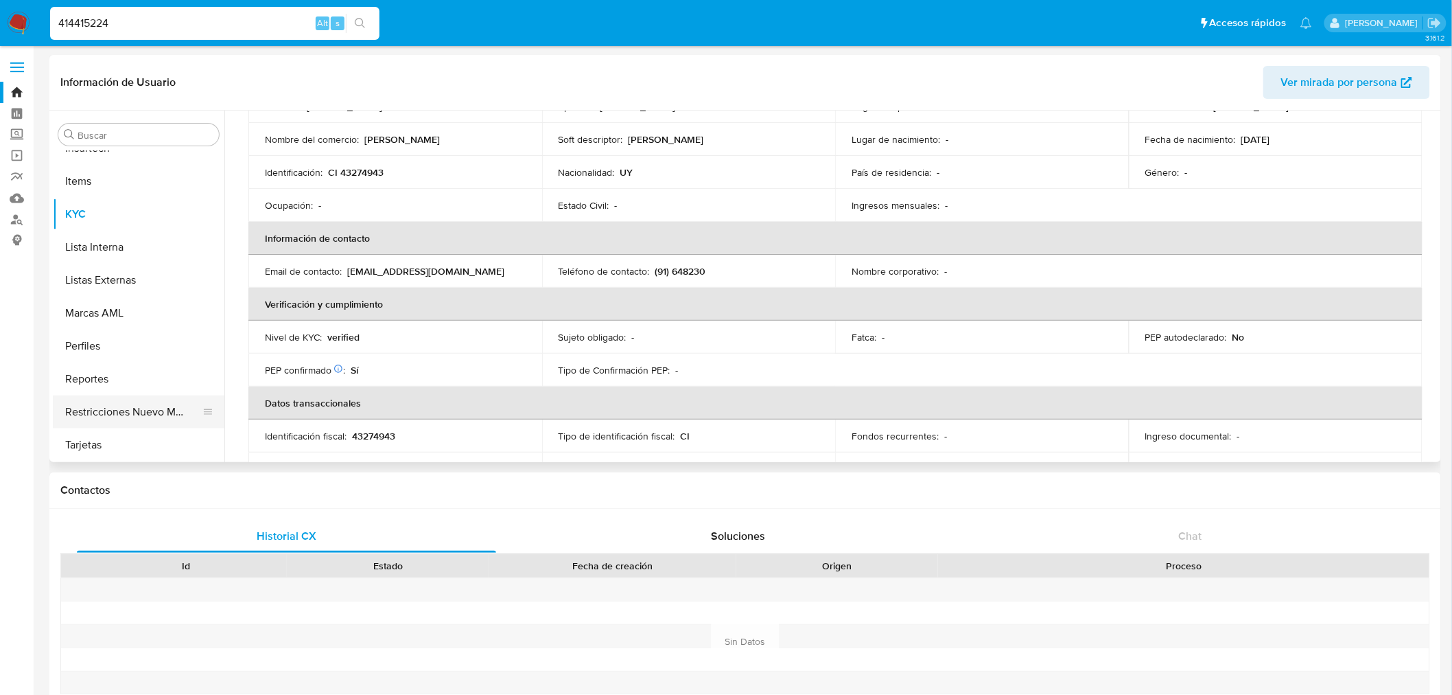
click at [128, 409] on button "Restricciones Nuevo Mundo" at bounding box center [133, 411] width 161 height 33
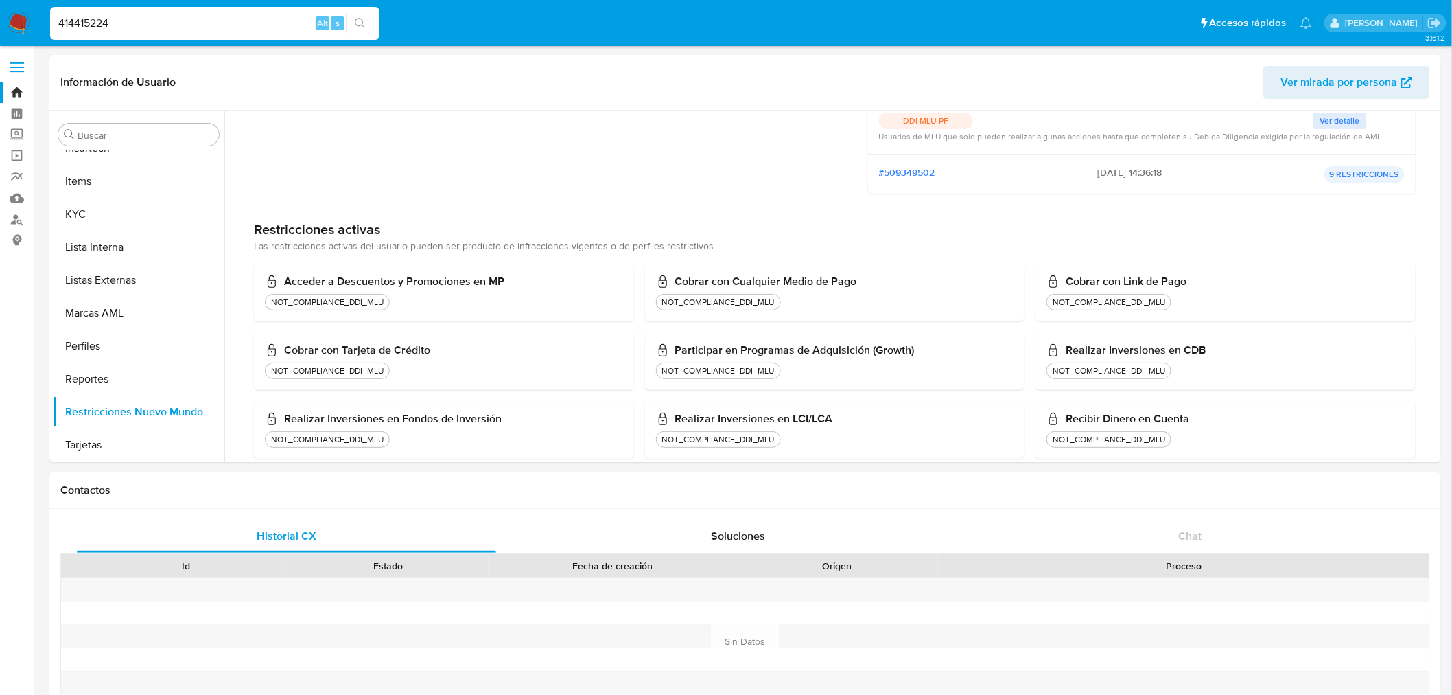
scroll to position [254, 0]
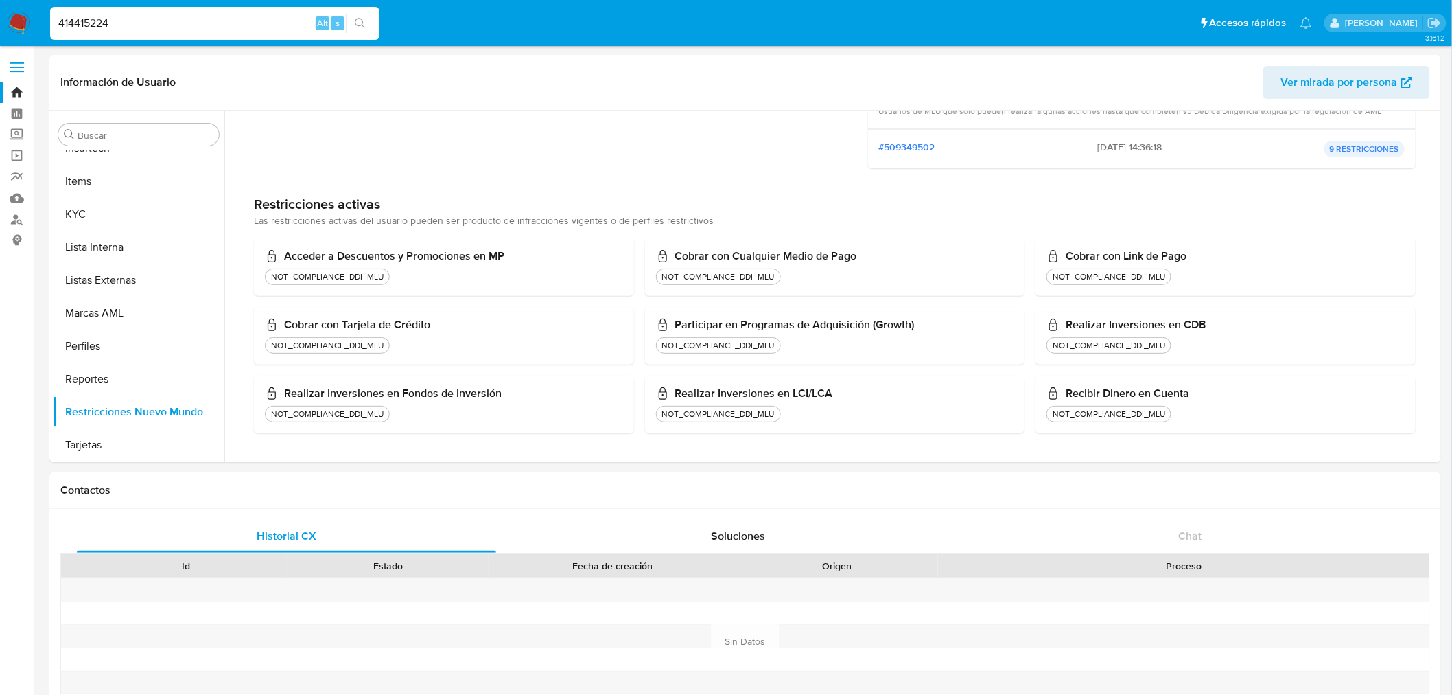
drag, startPoint x: 280, startPoint y: 196, endPoint x: 1279, endPoint y: 381, distance: 1015.6
click at [1279, 381] on div "Restricciones activas Las restricciones activas del usuario pueden ser producto…" at bounding box center [835, 315] width 1162 height 238
click at [735, 410] on div "NOT_COMPLIANCE_DDI_MLU" at bounding box center [719, 413] width 118 height 11
click at [724, 340] on div "NOT_COMPLIANCE_DDI_MLU" at bounding box center [719, 345] width 118 height 11
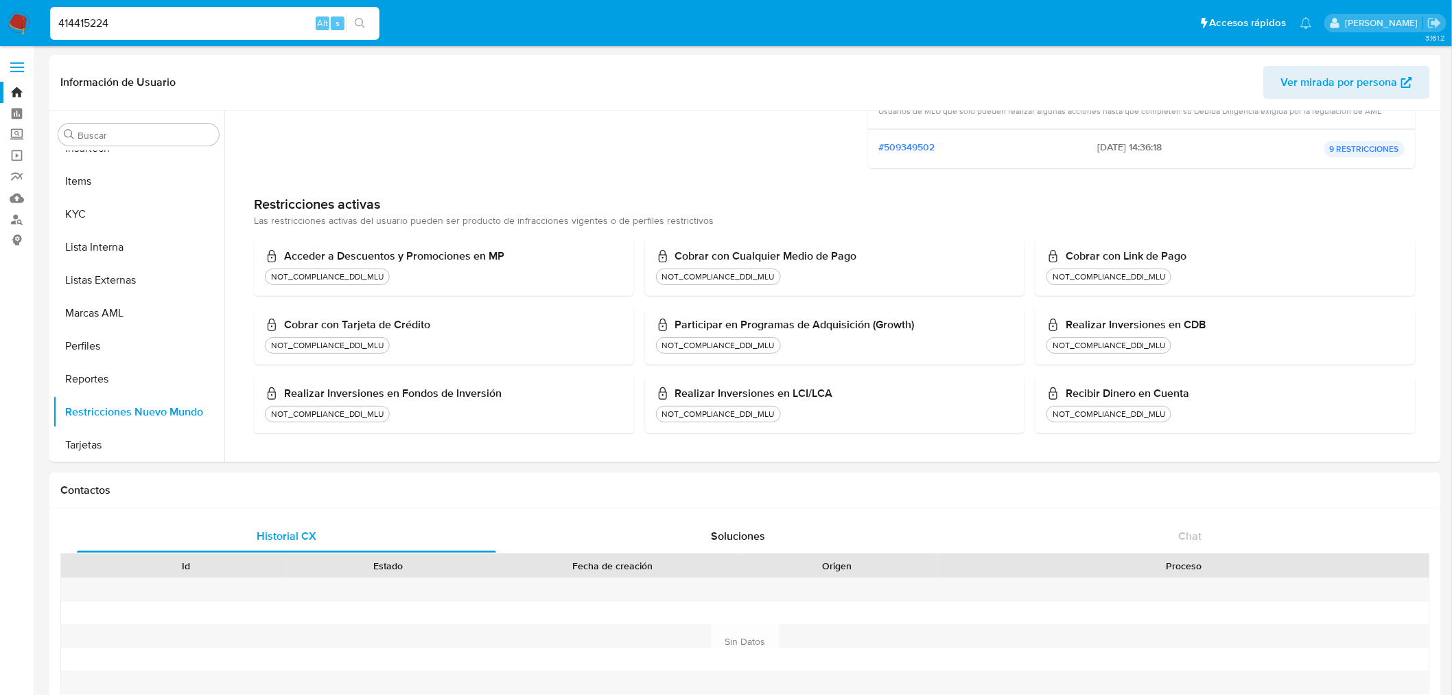
click at [724, 340] on div "NOT_COMPLIANCE_DDI_MLU" at bounding box center [719, 345] width 118 height 11
click at [733, 282] on div "NOT_COMPLIANCE_DDI_MLU" at bounding box center [719, 276] width 118 height 11
click at [732, 265] on div "Cobrar con Cualquier Medio de Pago NOT_COMPLIANCE_DDI_MLU" at bounding box center [835, 267] width 358 height 36
click at [731, 246] on div "Cobrar con Cualquier Medio de Pago NOT_COMPLIANCE_DDI_MLU" at bounding box center [835, 267] width 380 height 58
click at [1141, 389] on h3 "Recibir Dinero en Cuenta" at bounding box center [1226, 393] width 358 height 14
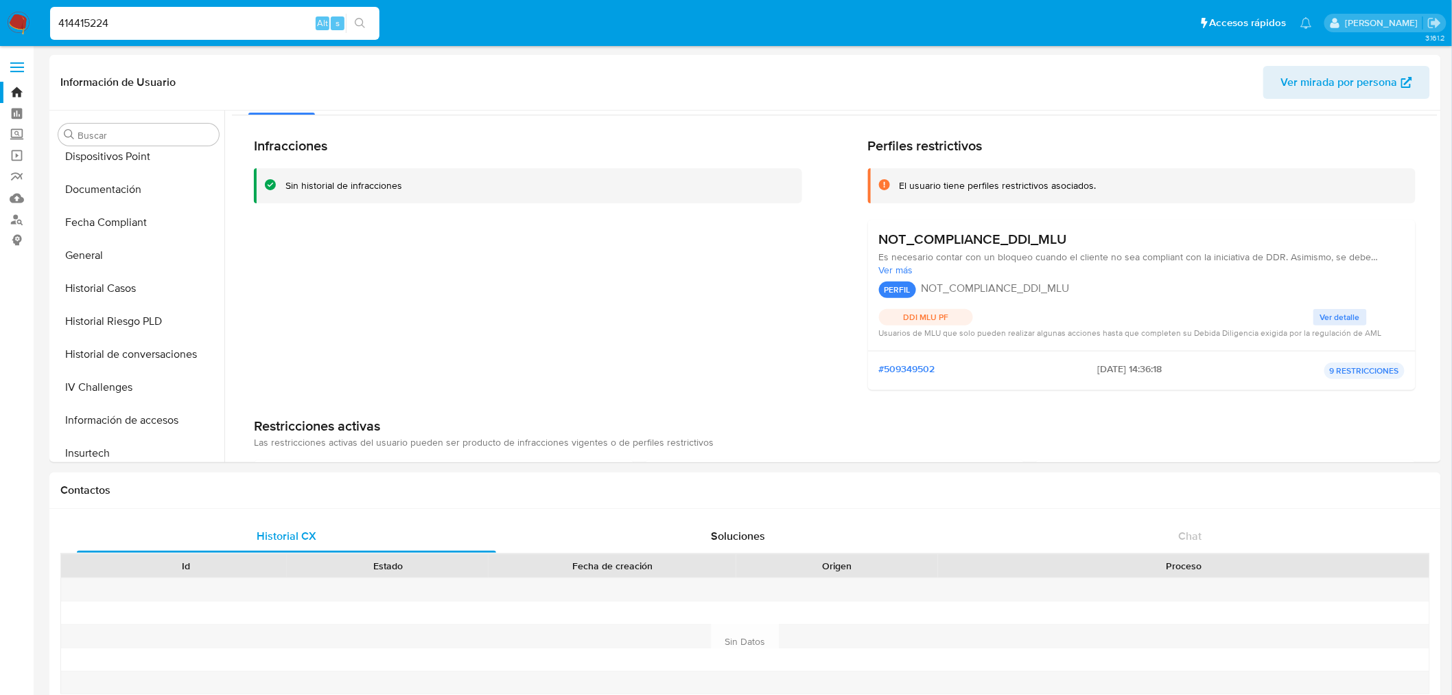
scroll to position [0, 0]
